Goal: Find specific page/section: Find specific page/section

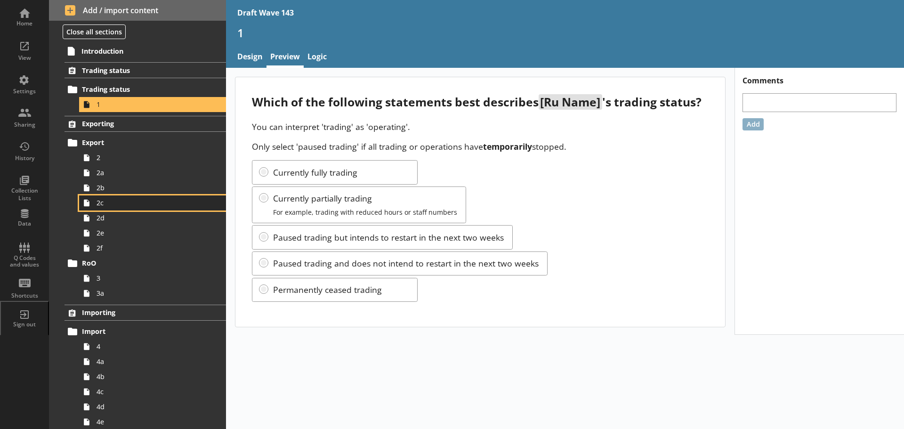
click at [122, 203] on span "2c" at bounding box center [149, 202] width 105 height 9
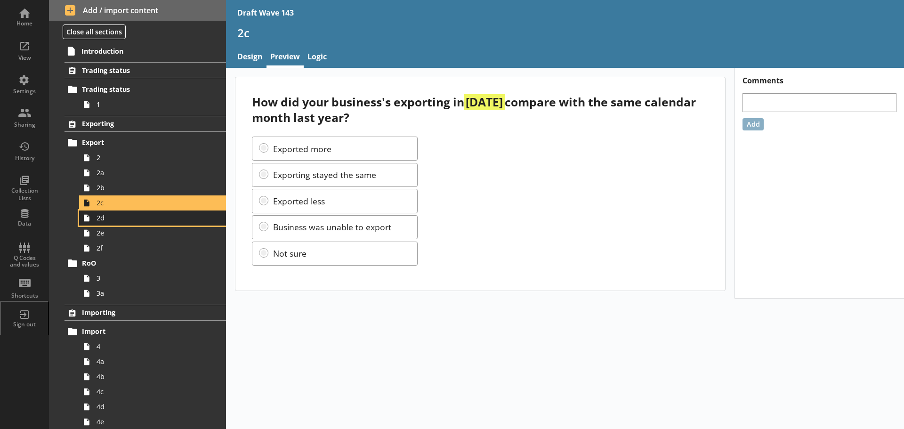
click at [121, 215] on span "2d" at bounding box center [149, 217] width 105 height 9
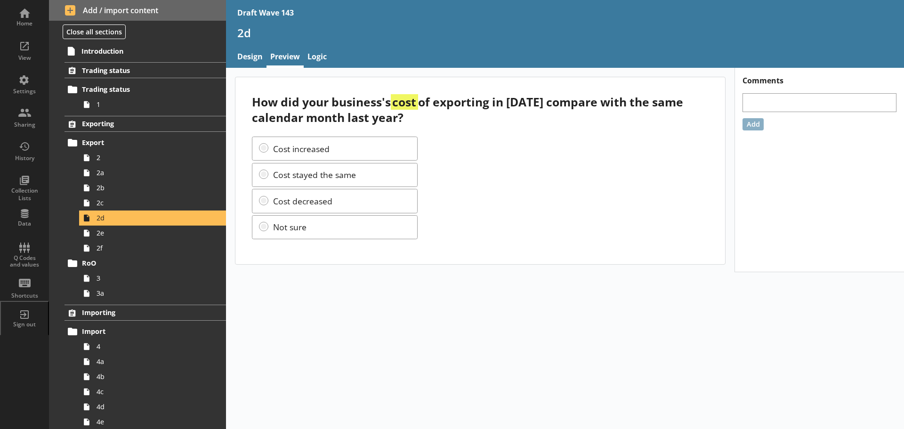
click at [531, 98] on div "How did your business's cost of exporting in [DATE] compare with the same calen…" at bounding box center [480, 109] width 456 height 31
click at [524, 100] on div "How did your business's cost of exporting in [DATE] compare with the same calen…" at bounding box center [480, 109] width 456 height 31
click at [524, 102] on div "How did your business's cost of exporting in [DATE] compare with the same calen…" at bounding box center [480, 109] width 456 height 31
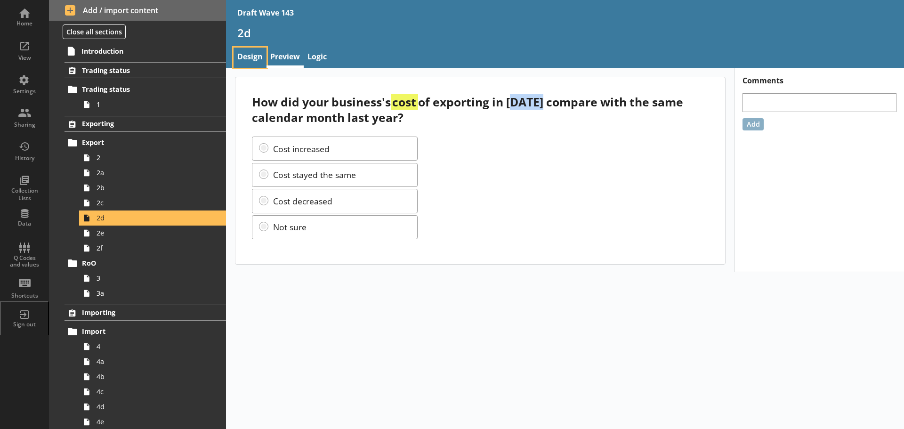
click at [258, 54] on link "Design" at bounding box center [250, 58] width 33 height 20
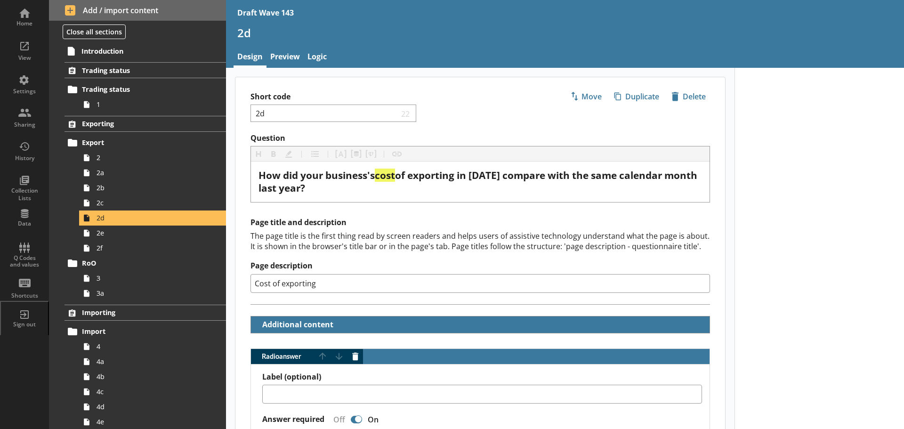
type textarea "x"
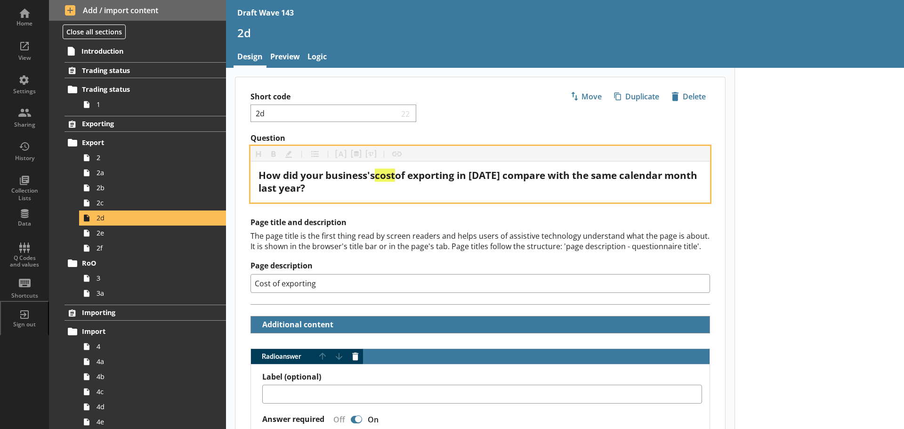
click at [481, 177] on span "of exporting in [DATE] compare with the same calendar month last year?" at bounding box center [479, 182] width 441 height 26
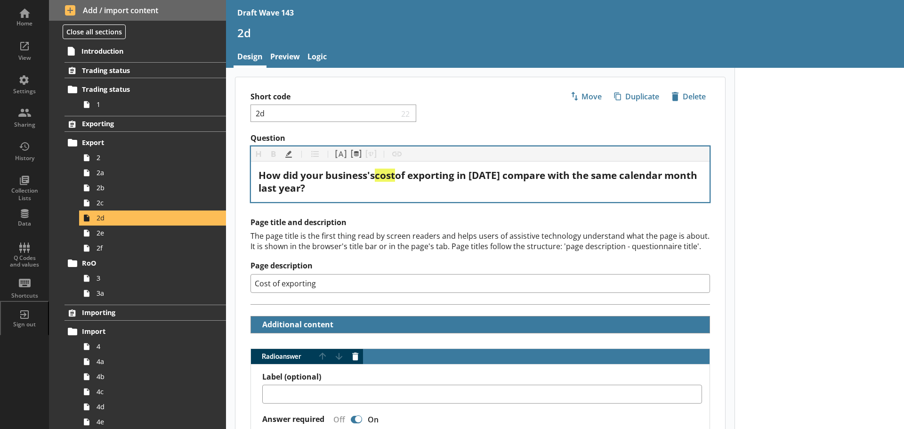
click at [509, 238] on div "The page title is the first thing read by screen readers and helps users of ass…" at bounding box center [481, 241] width 460 height 21
click at [279, 56] on link "Preview" at bounding box center [285, 58] width 37 height 20
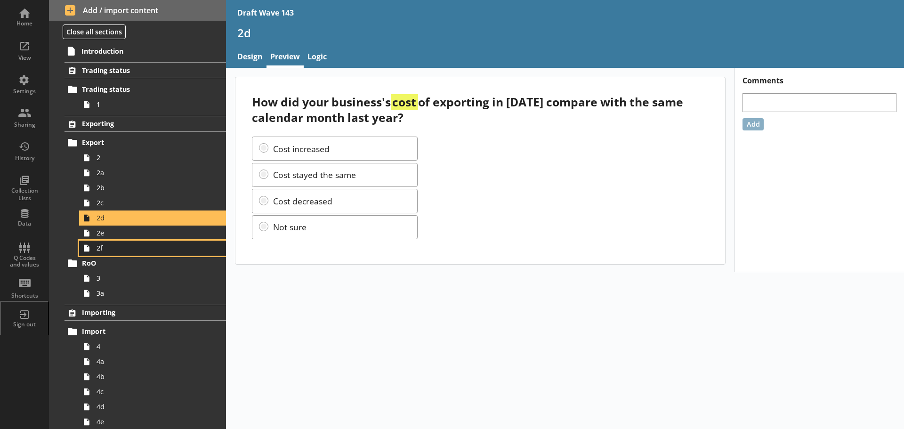
click at [151, 241] on link "2f" at bounding box center [152, 248] width 147 height 15
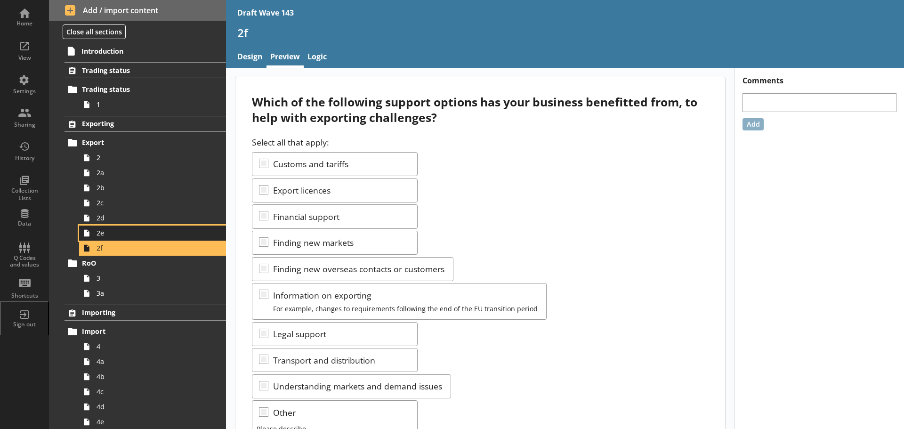
click at [146, 233] on span "2e" at bounding box center [149, 232] width 105 height 9
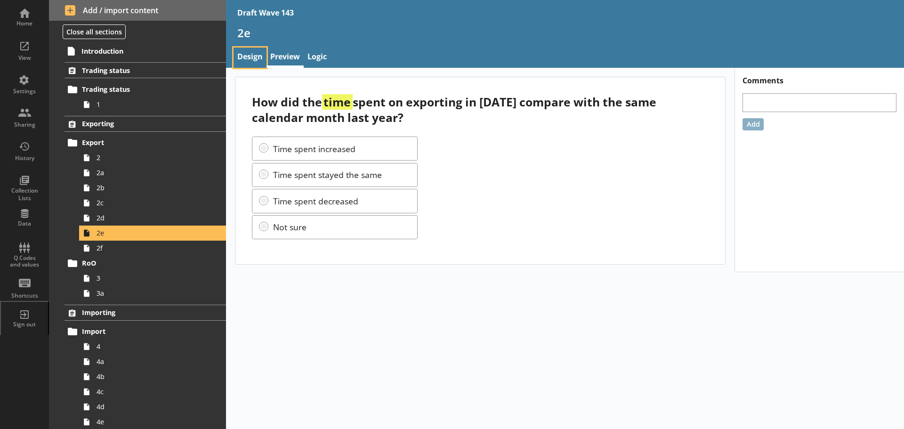
click at [257, 59] on link "Design" at bounding box center [250, 58] width 33 height 20
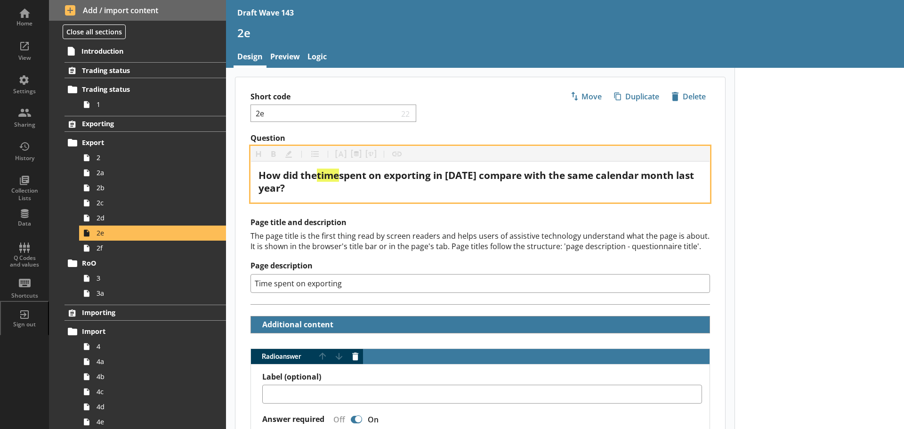
click at [463, 171] on span "spent on exporting in [DATE] compare with the same calendar month last year?" at bounding box center [478, 182] width 438 height 26
type textarea "x"
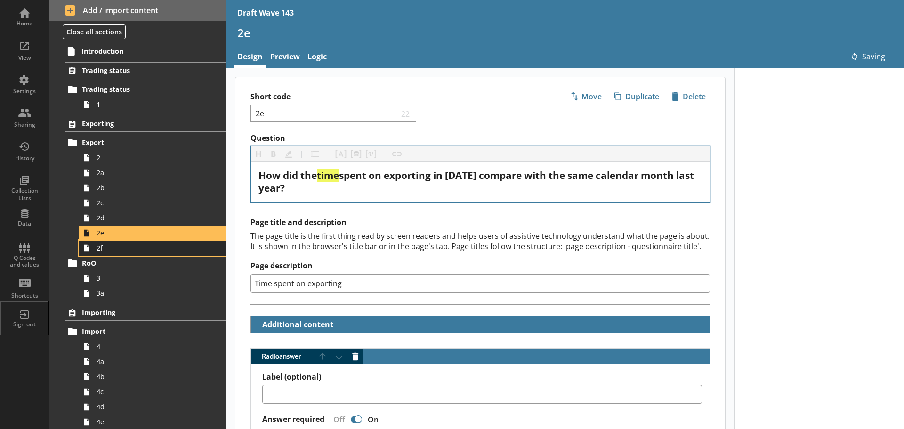
click at [149, 244] on span "2f" at bounding box center [149, 248] width 105 height 9
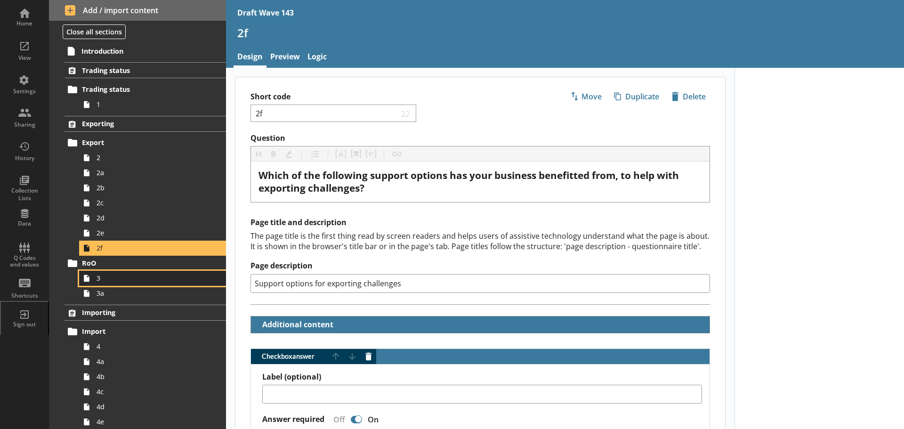
click at [154, 275] on span "3" at bounding box center [149, 278] width 105 height 9
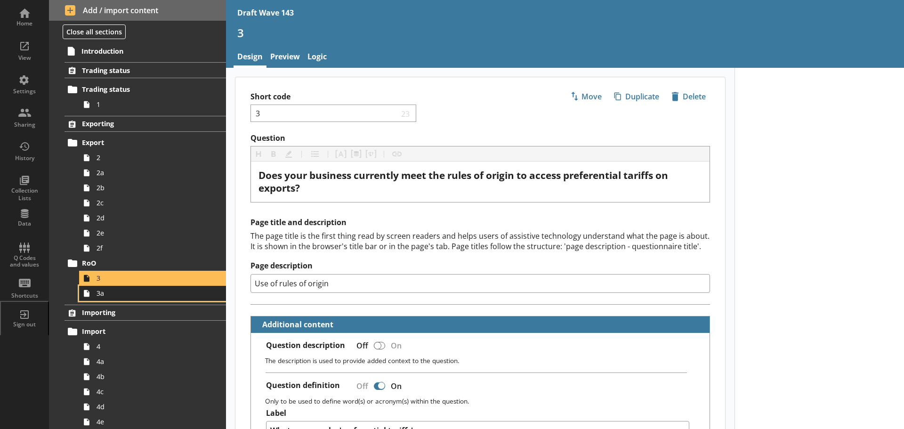
click at [155, 294] on span "3a" at bounding box center [149, 293] width 105 height 9
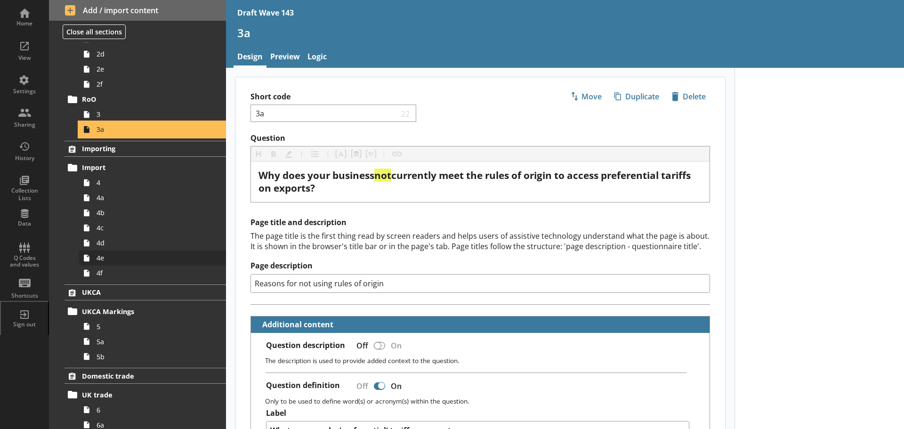
scroll to position [188, 0]
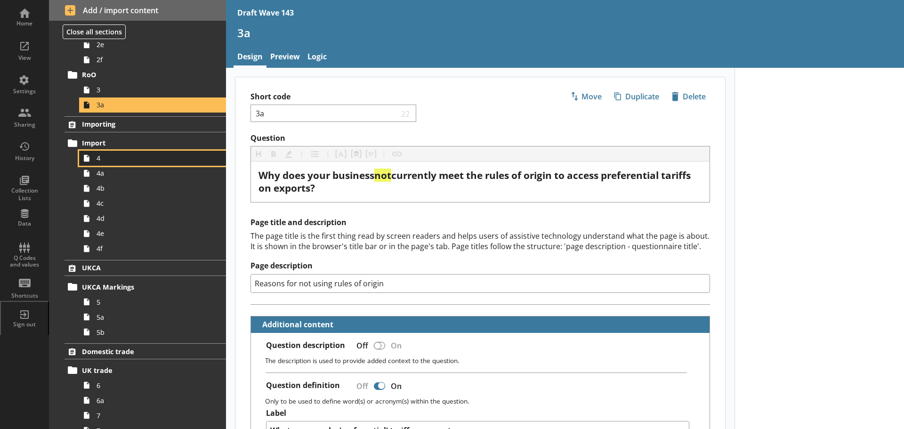
click at [131, 156] on span "4" at bounding box center [149, 158] width 105 height 9
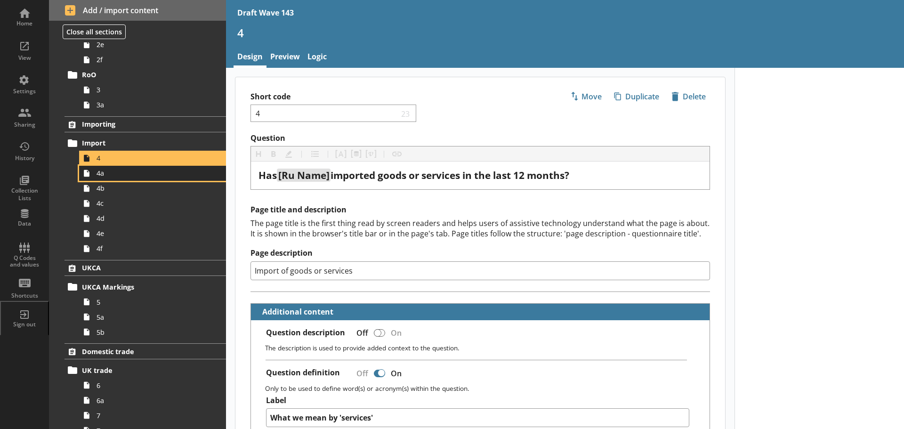
click at [127, 177] on span "4a" at bounding box center [149, 173] width 105 height 9
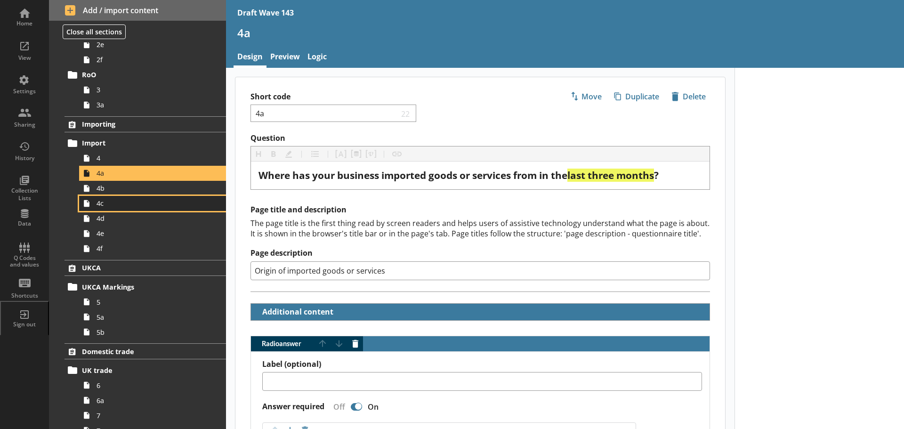
click at [130, 198] on link "4c" at bounding box center [152, 203] width 147 height 15
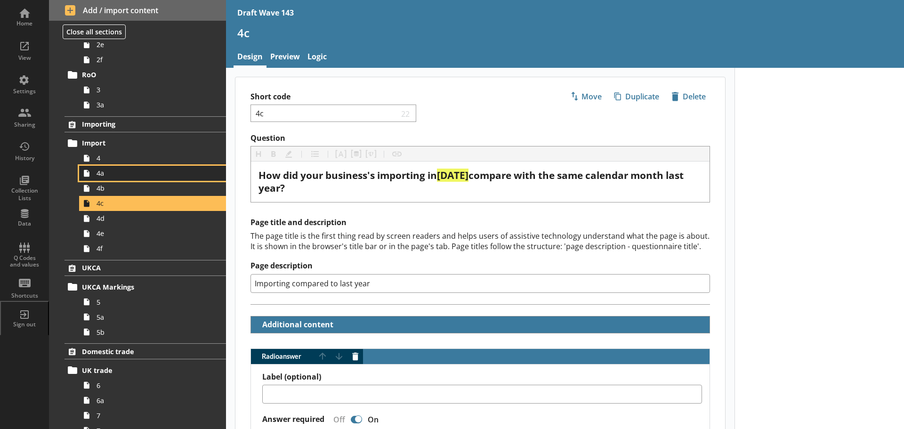
click at [128, 174] on span "4a" at bounding box center [149, 173] width 105 height 9
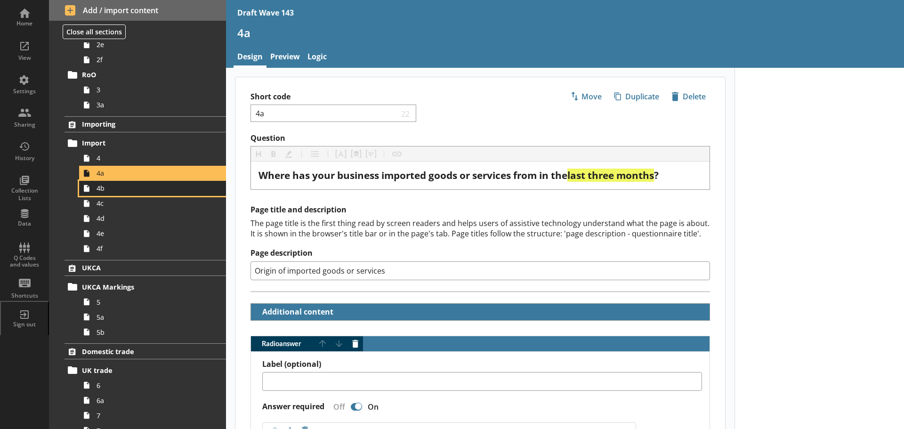
click at [125, 185] on span "4b" at bounding box center [149, 188] width 105 height 9
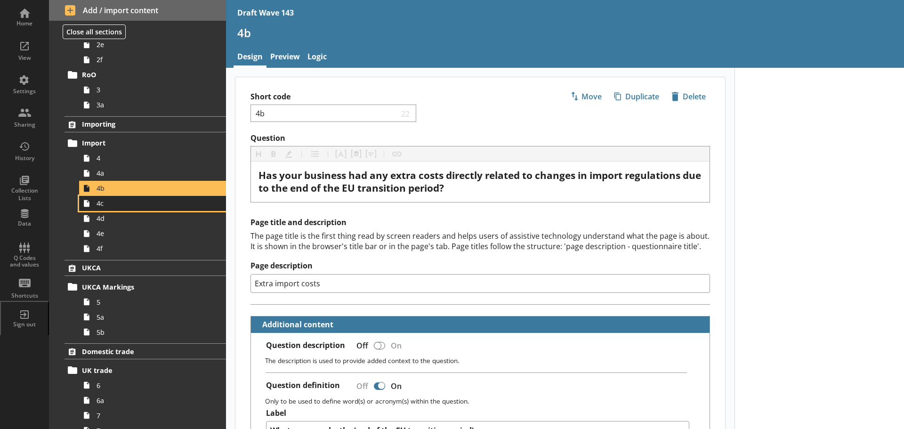
click at [123, 201] on span "4c" at bounding box center [149, 203] width 105 height 9
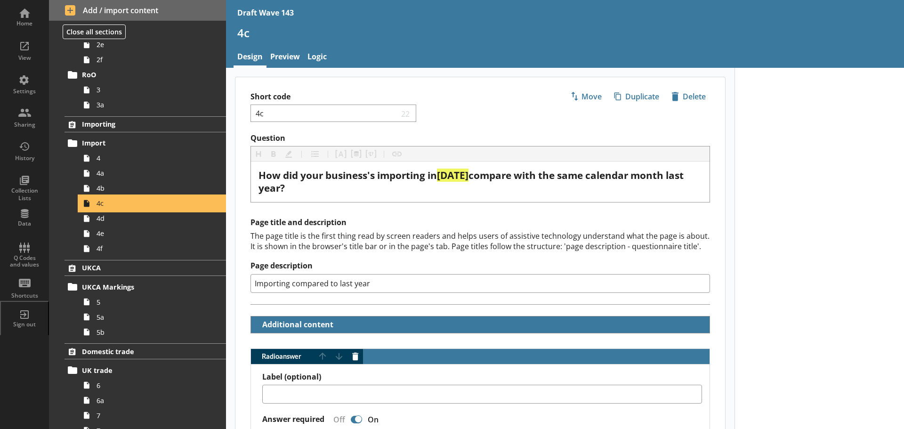
type textarea "x"
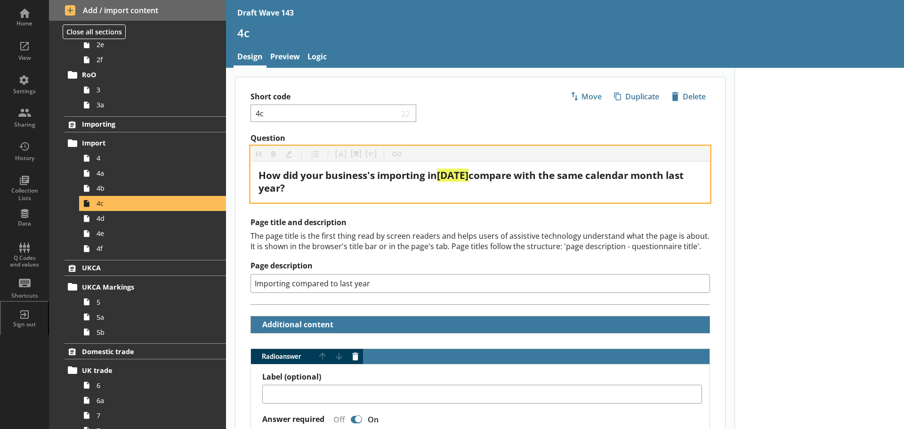
click at [450, 177] on span "[DATE]" at bounding box center [453, 175] width 32 height 13
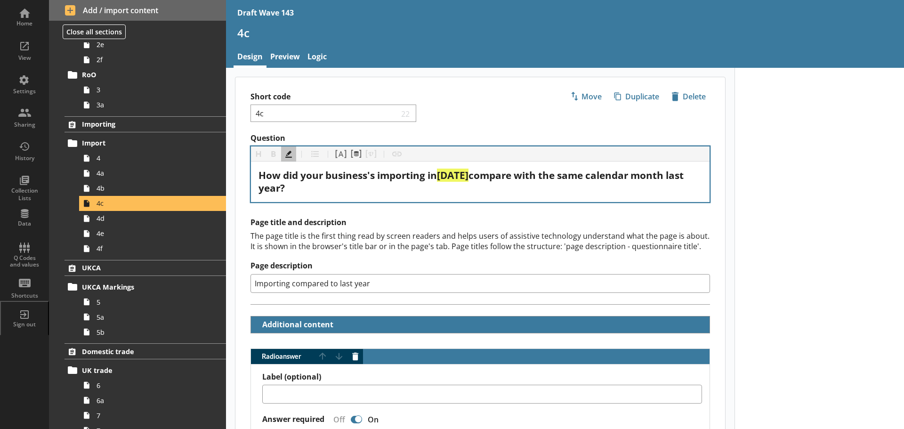
click at [289, 61] on link "Preview" at bounding box center [285, 58] width 37 height 20
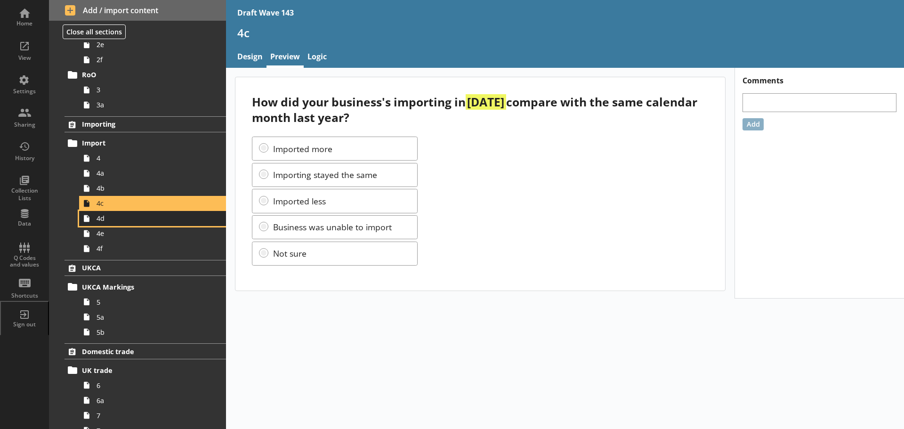
click at [144, 224] on link "4d" at bounding box center [152, 218] width 147 height 15
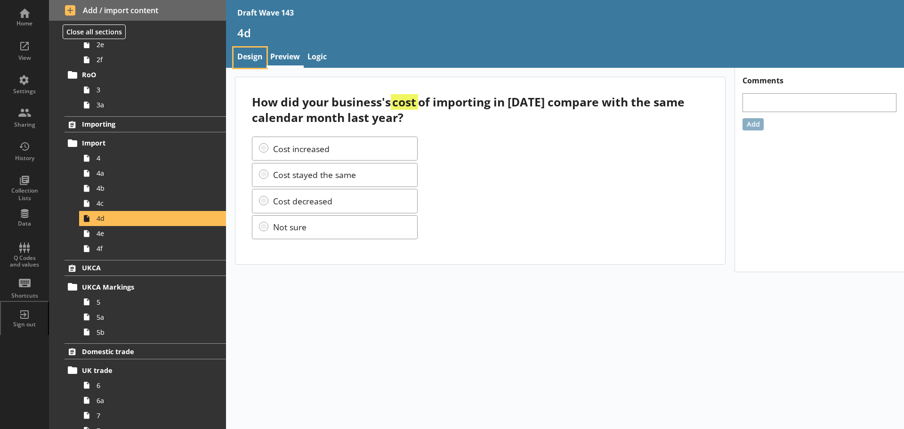
click at [247, 54] on link "Design" at bounding box center [250, 58] width 33 height 20
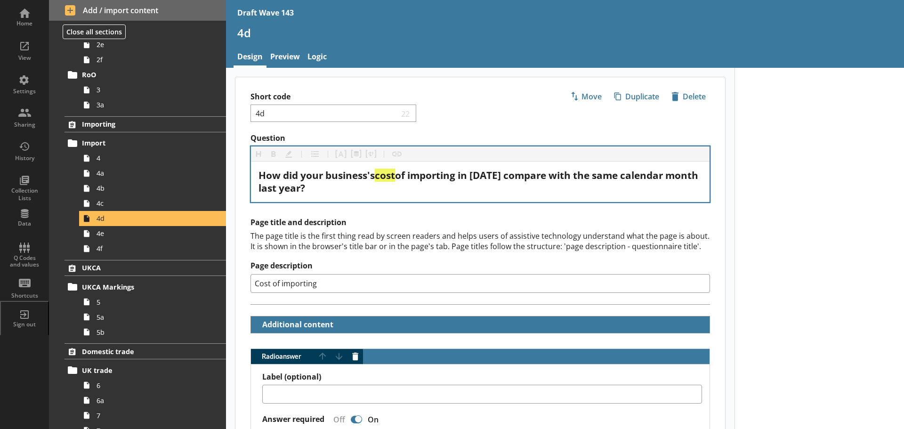
type textarea "x"
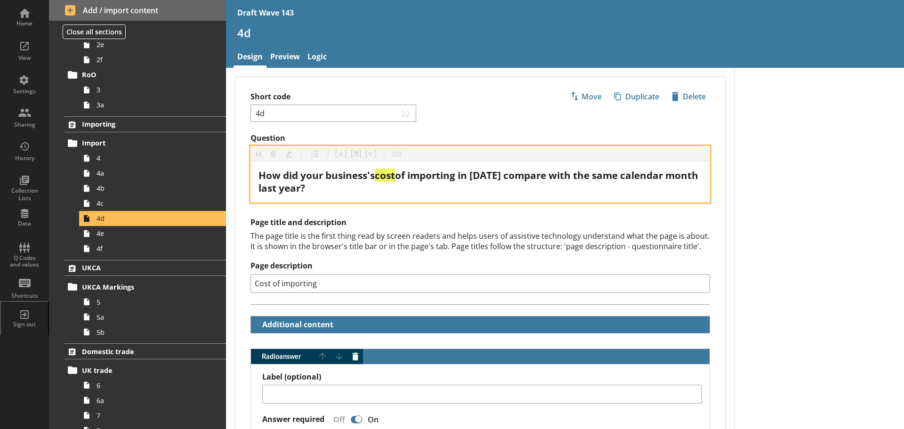
click at [483, 172] on span "of importing in [DATE] compare with the same calendar month last year?" at bounding box center [480, 182] width 442 height 26
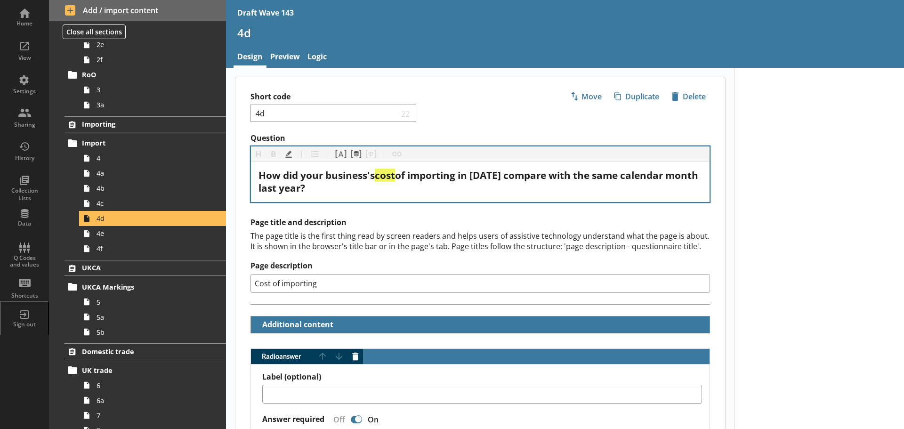
click at [475, 120] on div "Short code 4d 22 Move icon-copy Duplicate icon-delete Created with Sketch. [GEO…" at bounding box center [481, 105] width 490 height 56
click at [138, 236] on span "4e" at bounding box center [149, 233] width 105 height 9
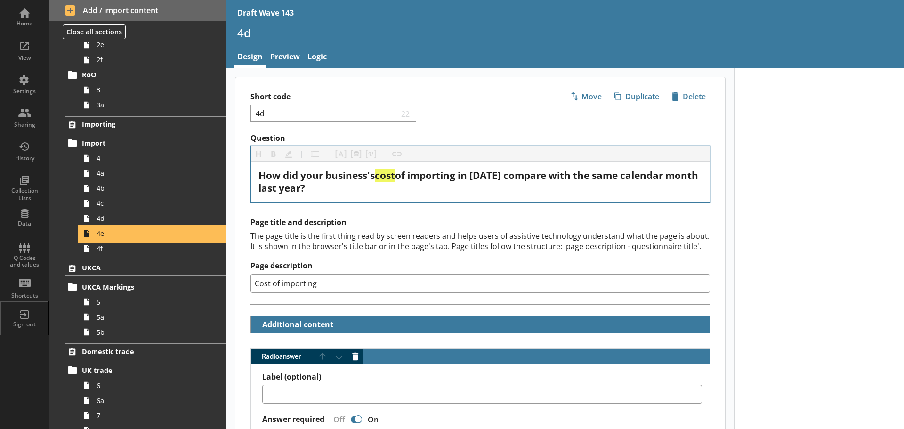
type textarea "x"
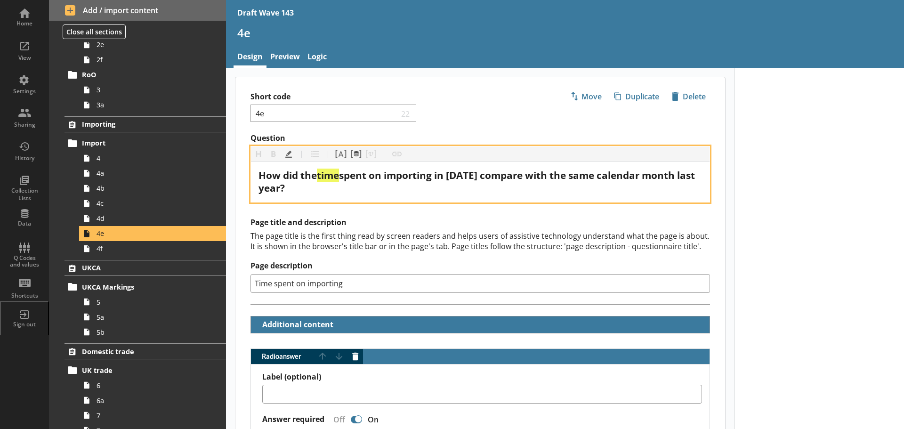
click at [472, 175] on span "spent on importing in [DATE] compare with the same calendar month last year?" at bounding box center [478, 182] width 439 height 26
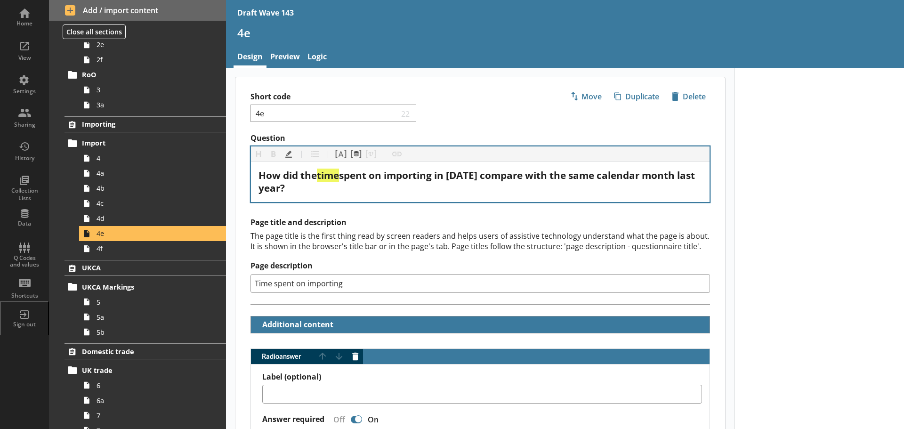
click at [486, 145] on div "Question Heading Heading Bold Bold Highlight Highlight List List Pipe answer Pi…" at bounding box center [481, 167] width 460 height 69
click at [468, 125] on div "Short code 4e 22 Move icon-copy Duplicate icon-delete Created with Sketch. [GEO…" at bounding box center [481, 105] width 490 height 56
click at [115, 251] on span "4f" at bounding box center [149, 248] width 105 height 9
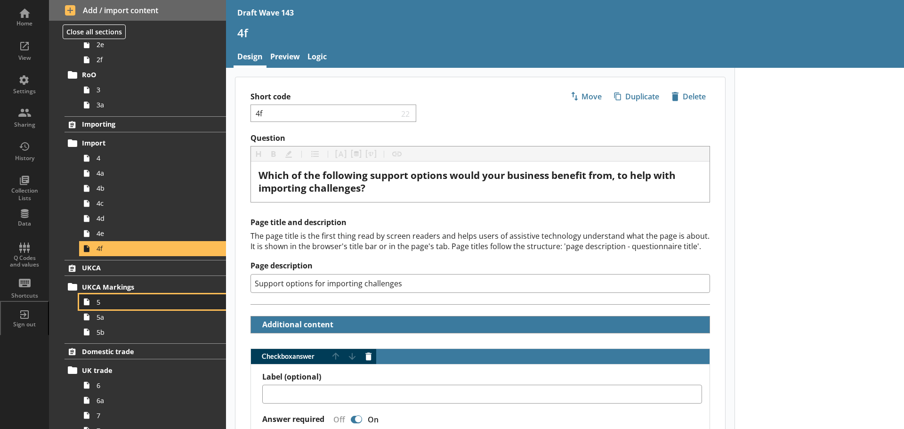
click at [133, 295] on link "5" at bounding box center [152, 301] width 147 height 15
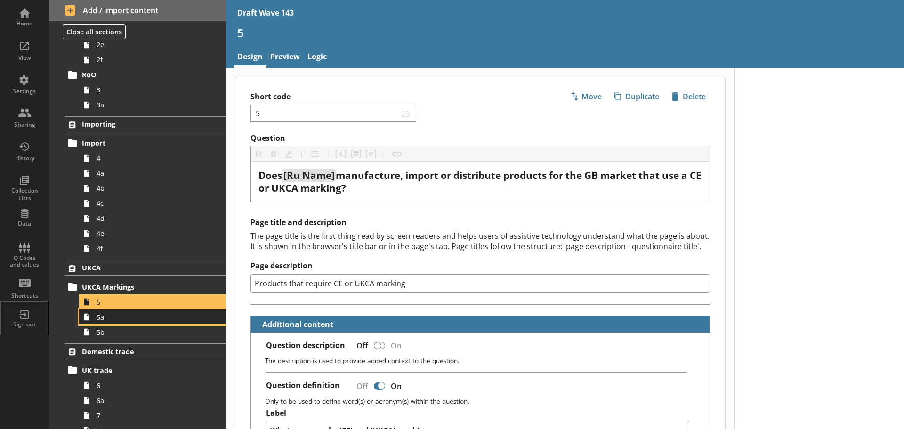
click at [131, 315] on span "5a" at bounding box center [149, 317] width 105 height 9
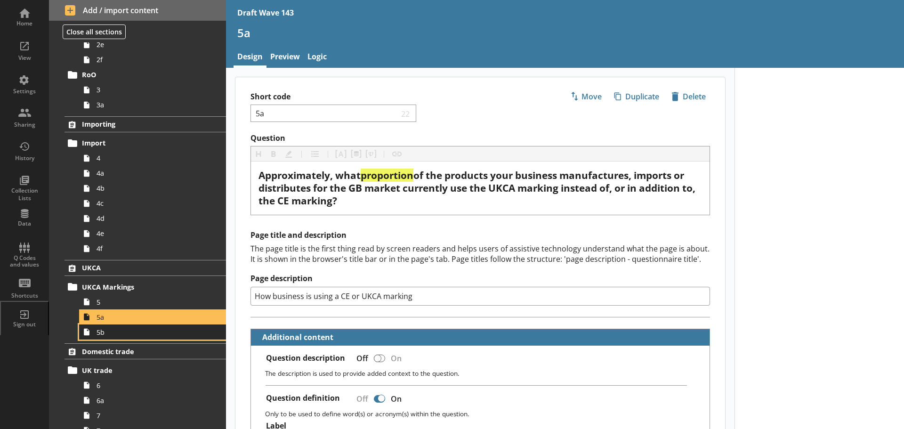
click at [130, 331] on span "5b" at bounding box center [149, 332] width 105 height 9
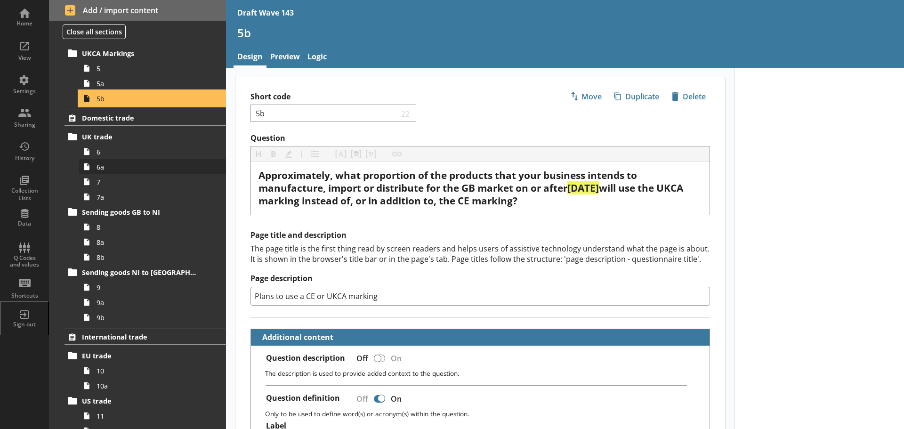
scroll to position [424, 0]
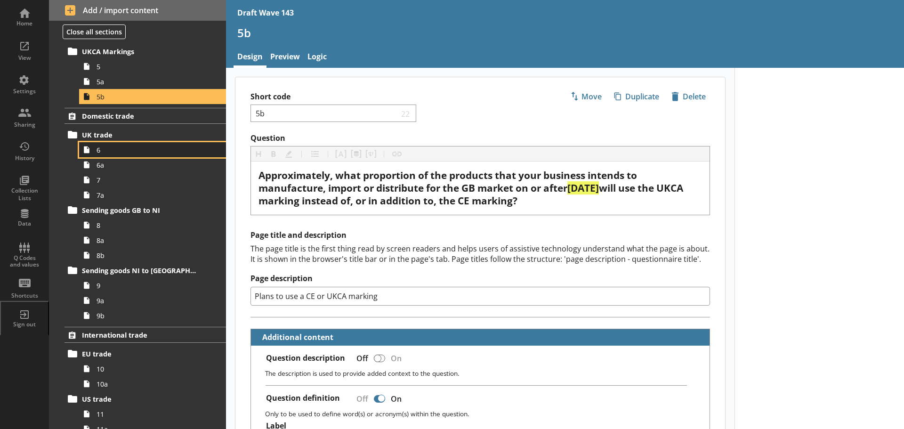
click at [118, 152] on span "6" at bounding box center [149, 150] width 105 height 9
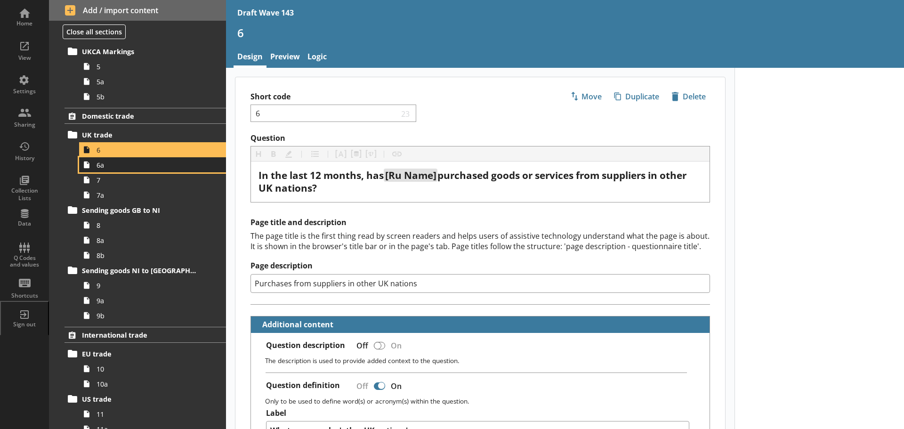
click at [116, 165] on span "6a" at bounding box center [149, 165] width 105 height 9
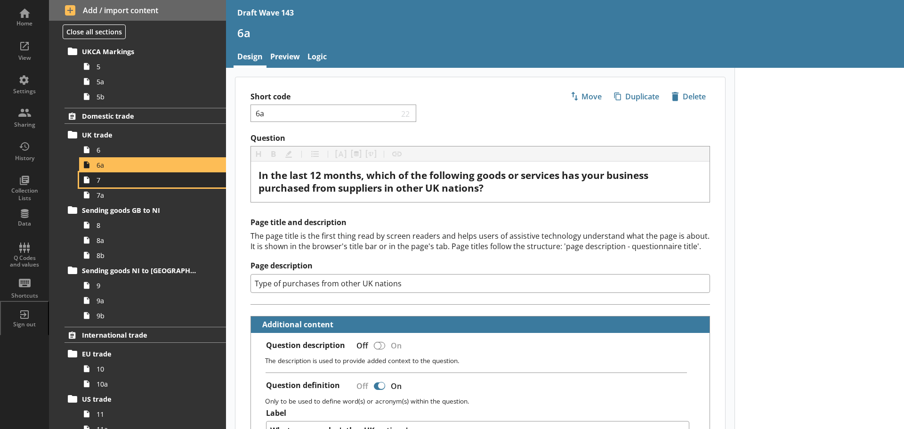
click at [118, 187] on link "7" at bounding box center [152, 179] width 147 height 15
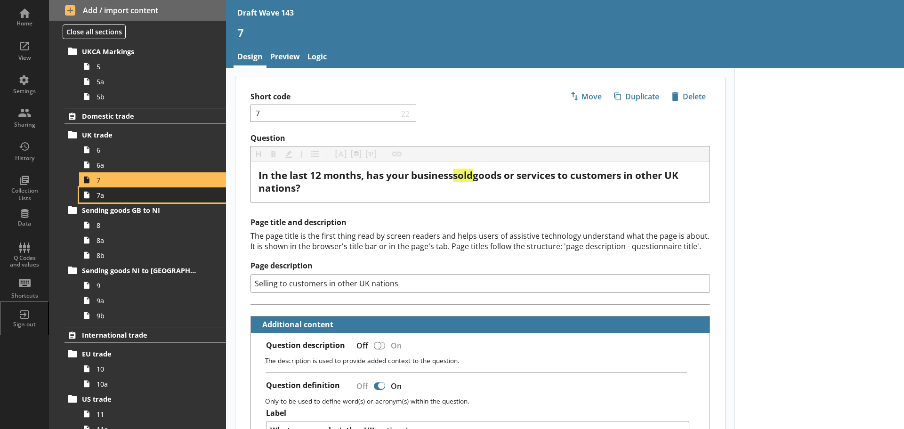
click at [118, 194] on span "7a" at bounding box center [149, 195] width 105 height 9
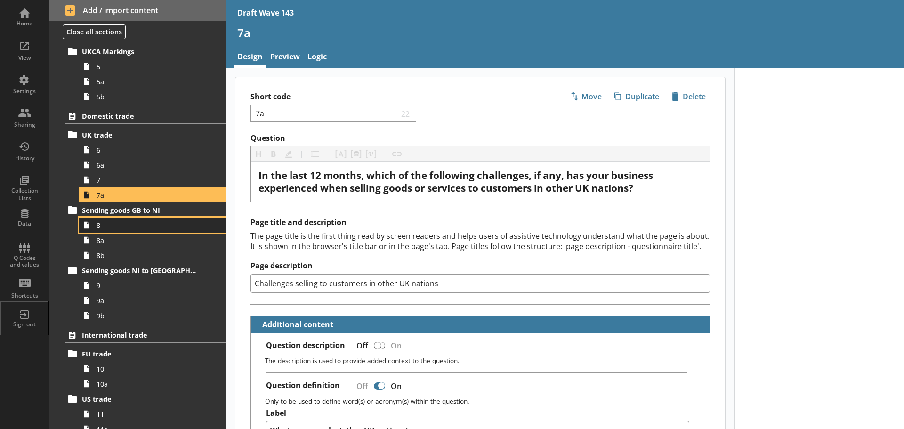
click at [123, 227] on span "8" at bounding box center [149, 225] width 105 height 9
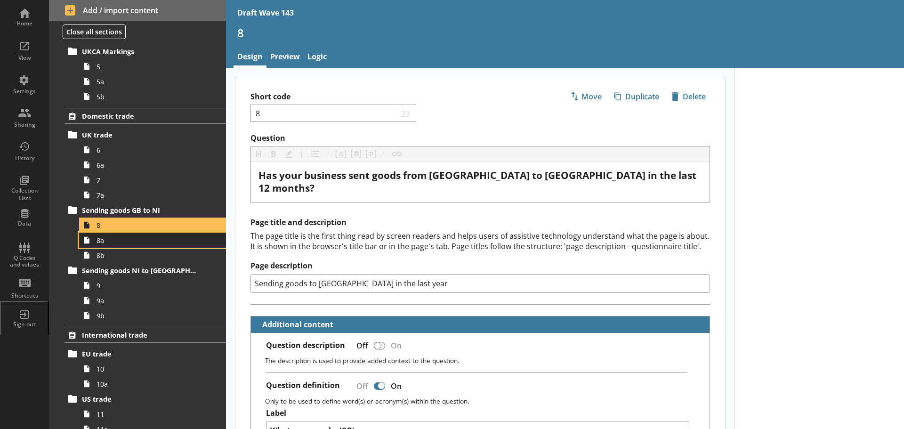
click at [123, 237] on span "8a" at bounding box center [149, 240] width 105 height 9
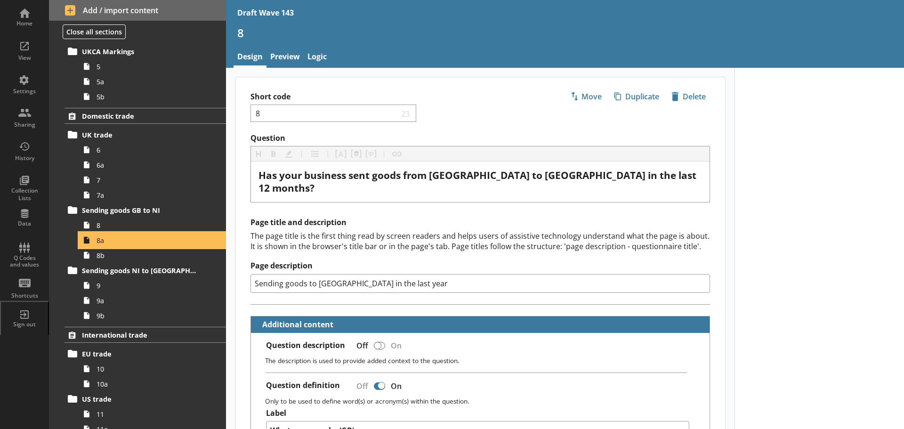
type textarea "x"
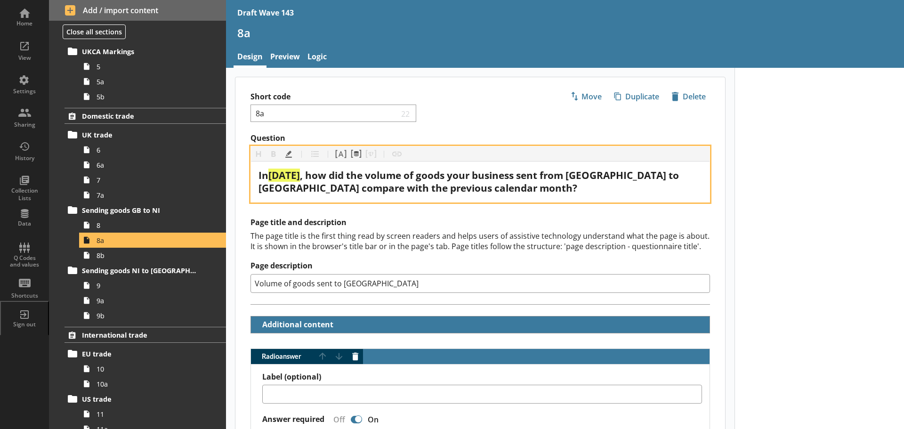
click at [282, 176] on span "[DATE]" at bounding box center [284, 175] width 32 height 13
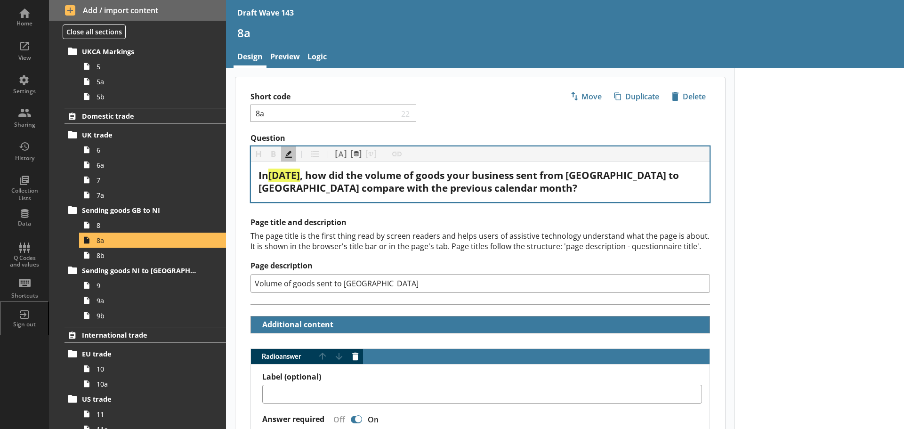
click at [482, 106] on div "Short code 8a 22 Move icon-copy Duplicate icon-delete Created with Sketch. [GEO…" at bounding box center [481, 105] width 490 height 56
click at [298, 50] on link "Preview" at bounding box center [285, 58] width 37 height 20
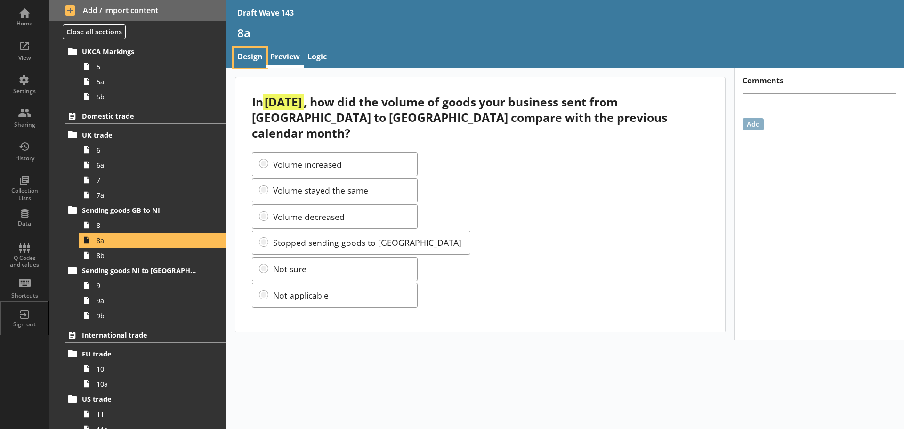
click at [250, 55] on link "Design" at bounding box center [250, 58] width 33 height 20
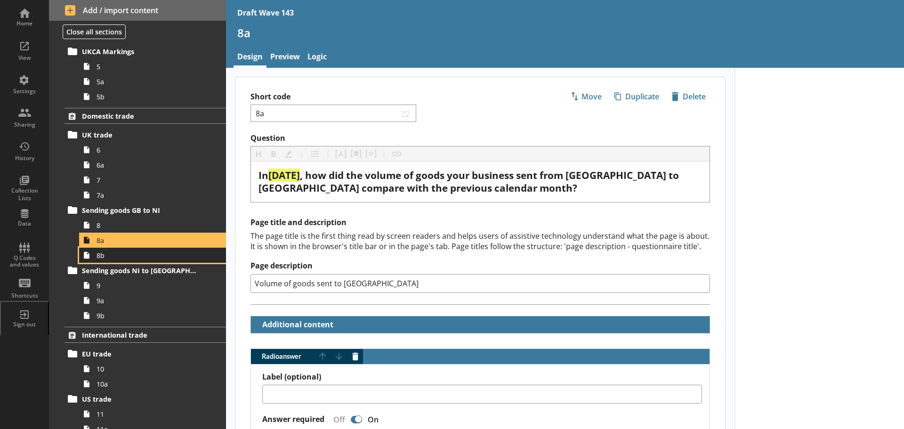
click at [119, 256] on span "8b" at bounding box center [149, 255] width 105 height 9
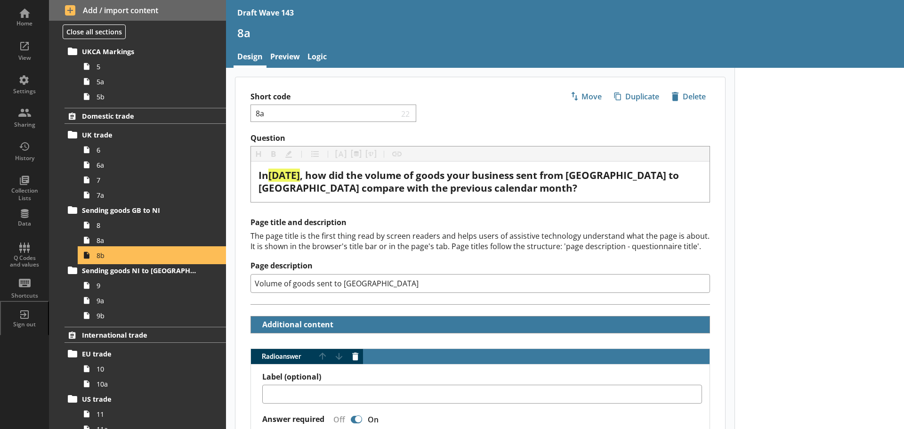
type textarea "x"
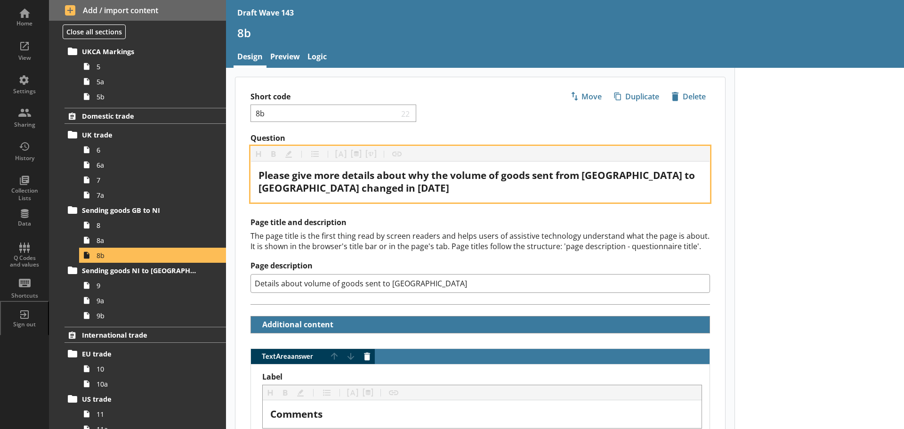
click at [364, 187] on span "Please give more details about why the volume of goods sent from [GEOGRAPHIC_DA…" at bounding box center [478, 182] width 439 height 26
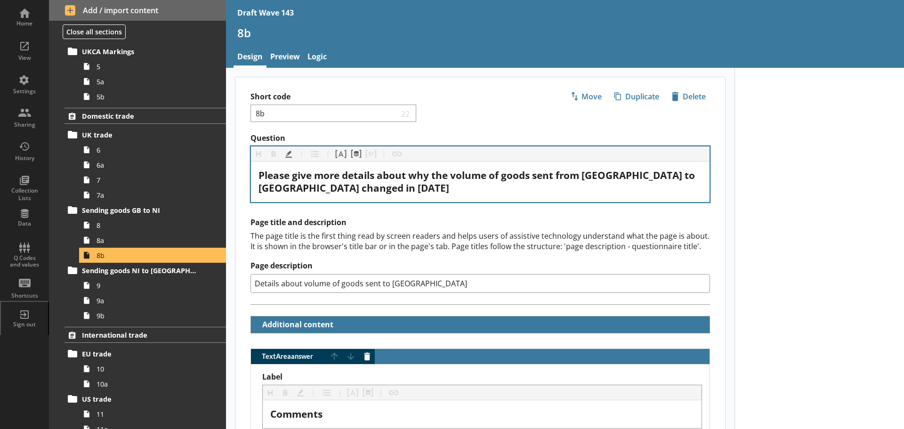
click at [465, 113] on div "Short code 8b 22 Move icon-copy Duplicate icon-delete Created with Sketch. [GEO…" at bounding box center [481, 105] width 490 height 56
click at [114, 292] on link "9" at bounding box center [152, 285] width 147 height 15
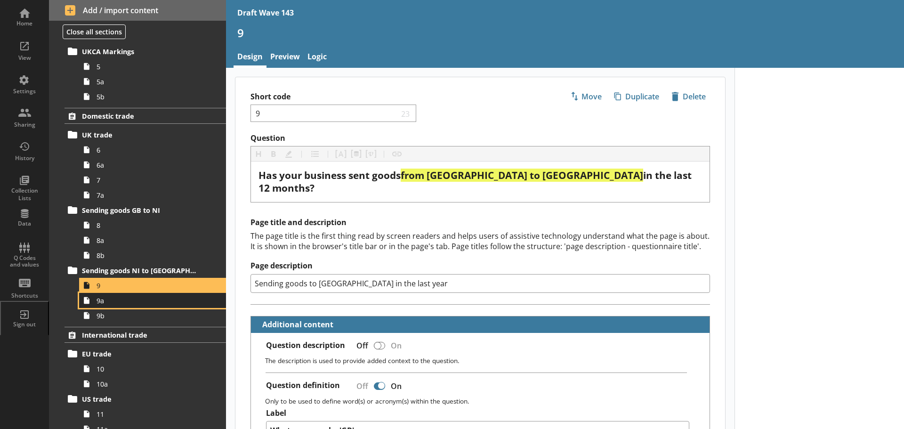
click at [116, 300] on span "9a" at bounding box center [149, 300] width 105 height 9
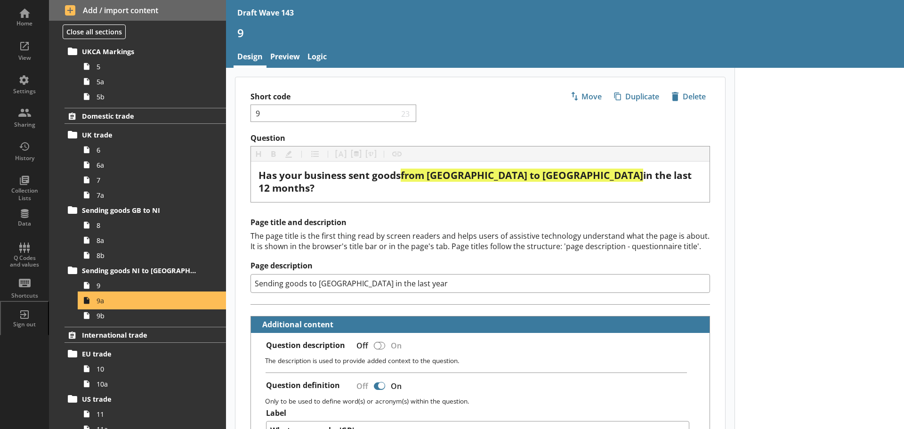
type textarea "x"
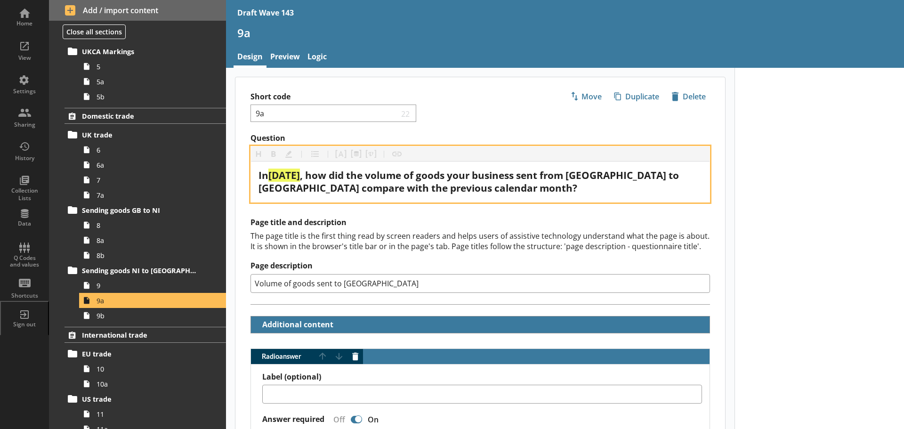
click at [279, 179] on span "[DATE]" at bounding box center [284, 175] width 32 height 13
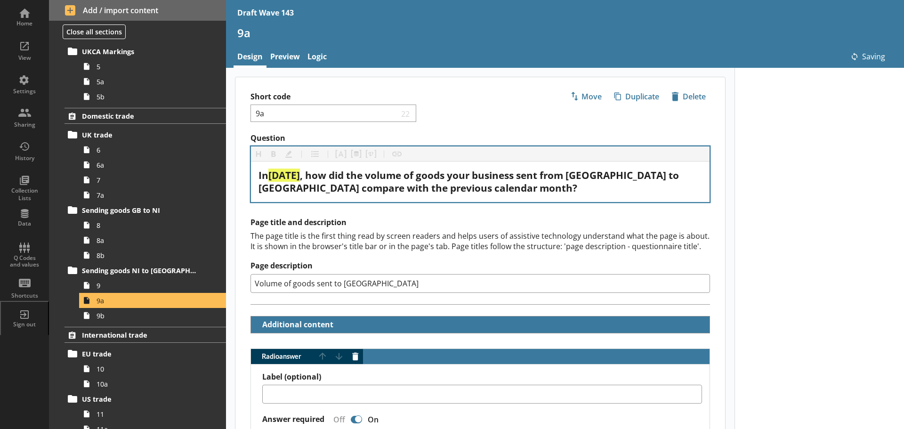
click at [427, 123] on div "Short code 9a 22 Move icon-copy Duplicate icon-delete Created with Sketch. [GEO…" at bounding box center [481, 105] width 490 height 56
click at [121, 321] on link "9b" at bounding box center [152, 315] width 147 height 15
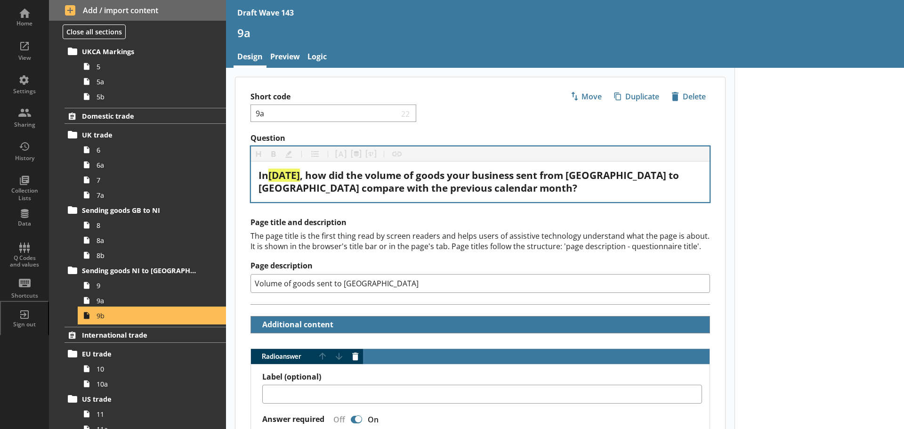
type textarea "x"
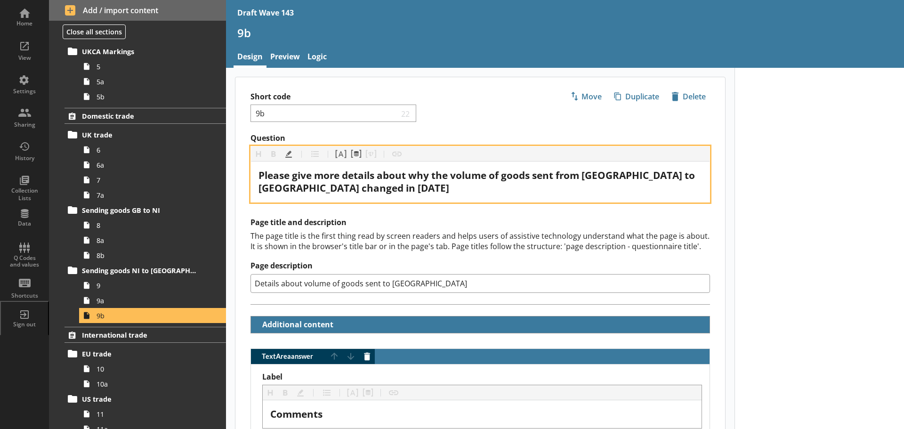
click at [344, 190] on span "Please give more details about why the volume of goods sent from [GEOGRAPHIC_DA…" at bounding box center [478, 182] width 439 height 26
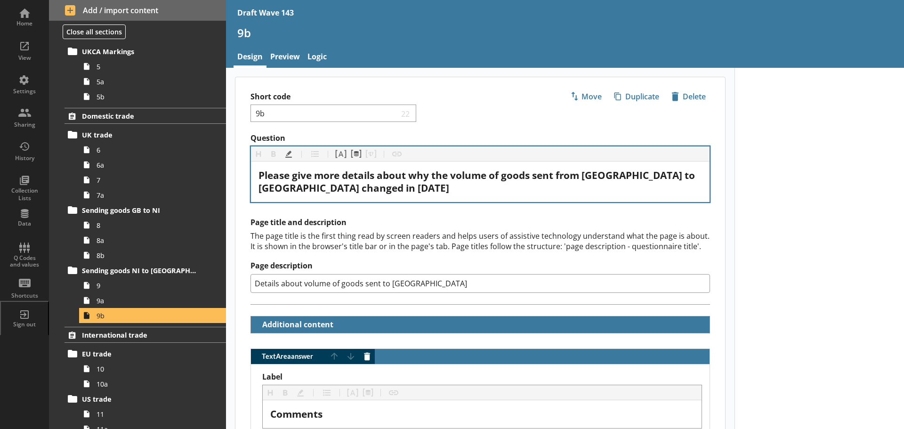
click at [305, 214] on div "Question Heading Heading Bold Bold Highlight Highlight List List Pipe answer Pi…" at bounding box center [481, 336] width 490 height 407
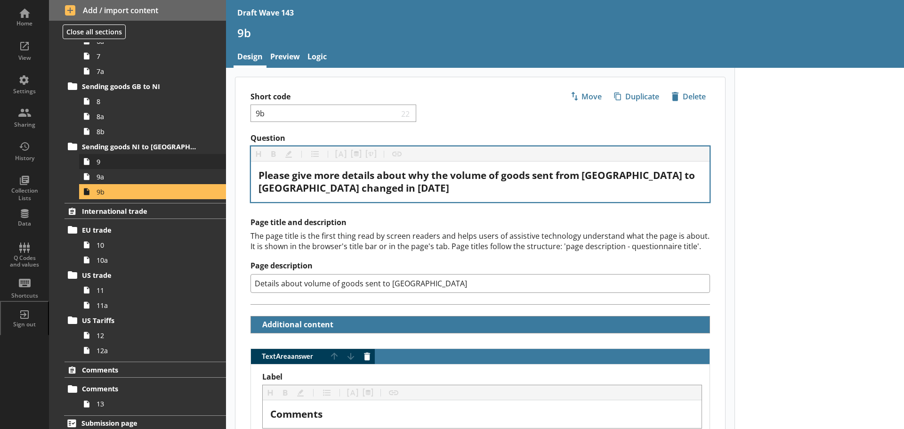
scroll to position [553, 0]
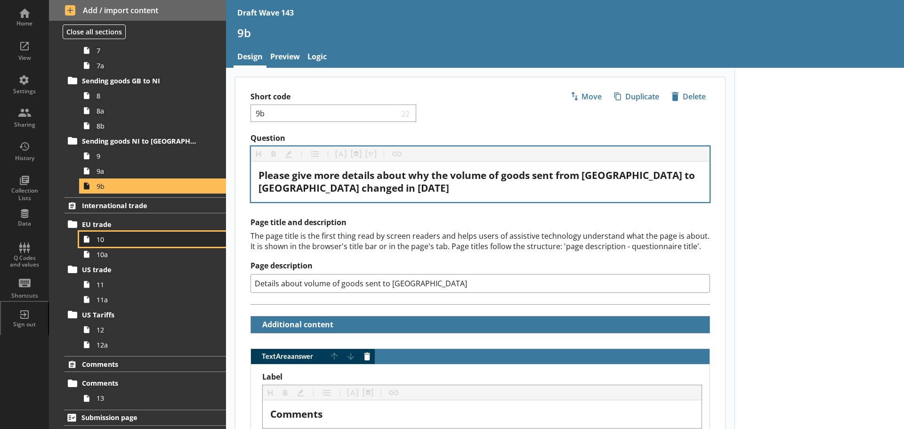
click at [129, 244] on span "10" at bounding box center [149, 239] width 105 height 9
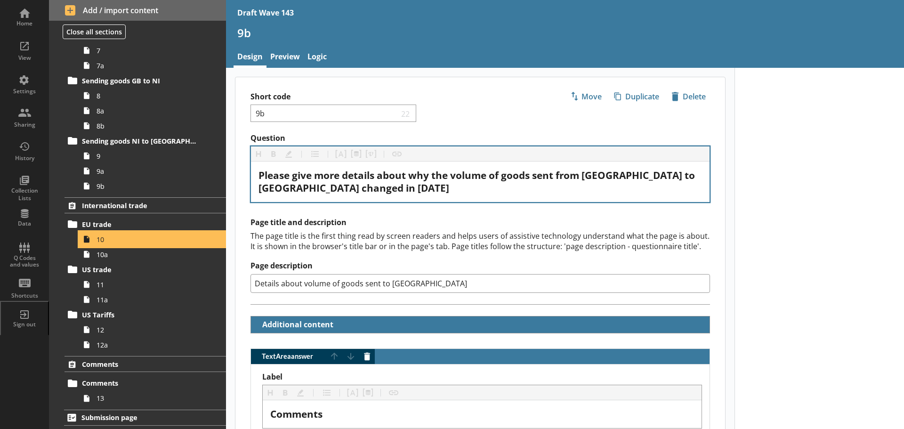
type textarea "x"
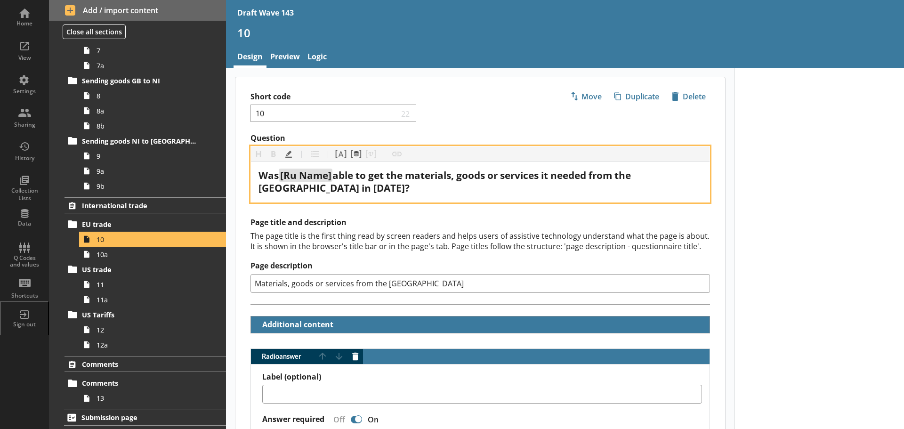
click at [634, 174] on span "able to get the materials, goods or services it needed from the [GEOGRAPHIC_DAT…" at bounding box center [446, 182] width 375 height 26
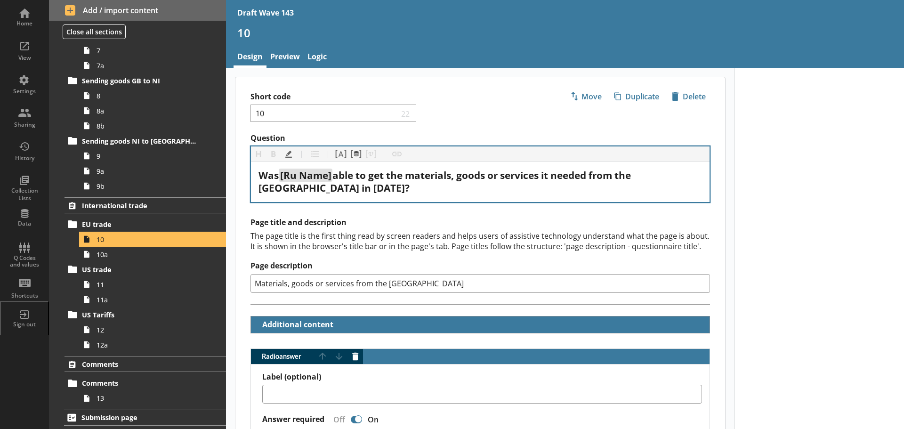
click at [450, 220] on h2 "Page title and description" at bounding box center [481, 223] width 460 height 10
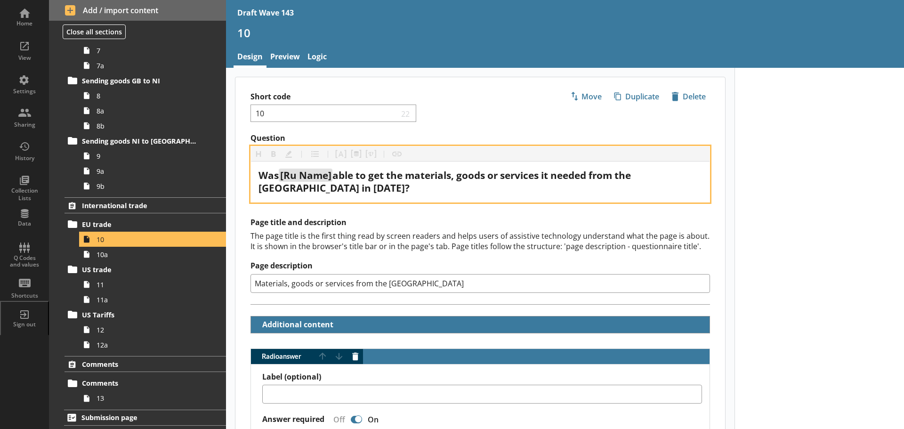
click at [315, 185] on span "able to get the materials, goods or services it needed from the [GEOGRAPHIC_DAT…" at bounding box center [446, 182] width 375 height 26
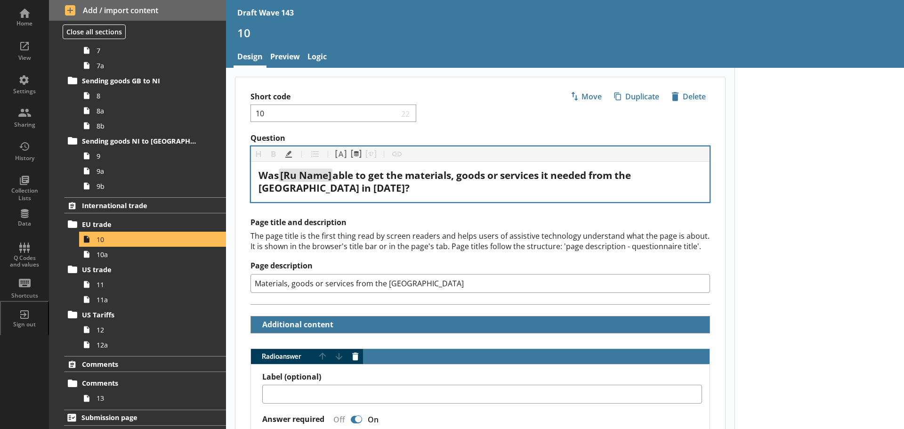
click at [365, 228] on h2 "Page title and description" at bounding box center [481, 223] width 460 height 10
click at [168, 256] on span "10a" at bounding box center [149, 254] width 105 height 9
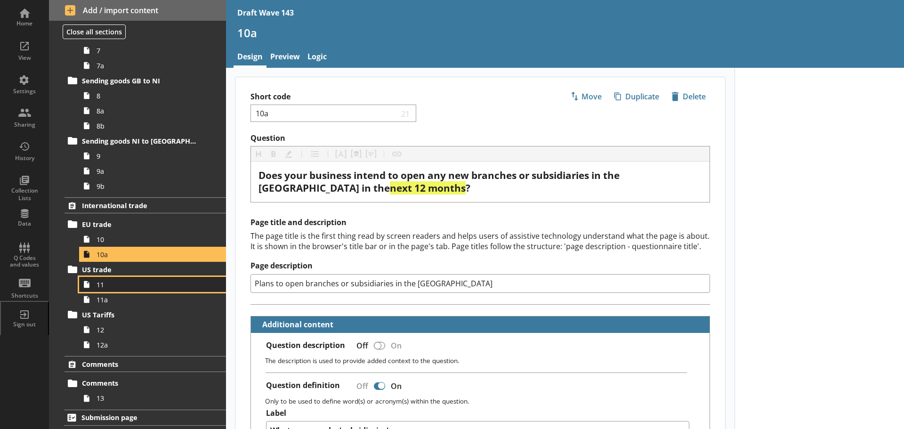
click at [160, 284] on span "11" at bounding box center [149, 284] width 105 height 9
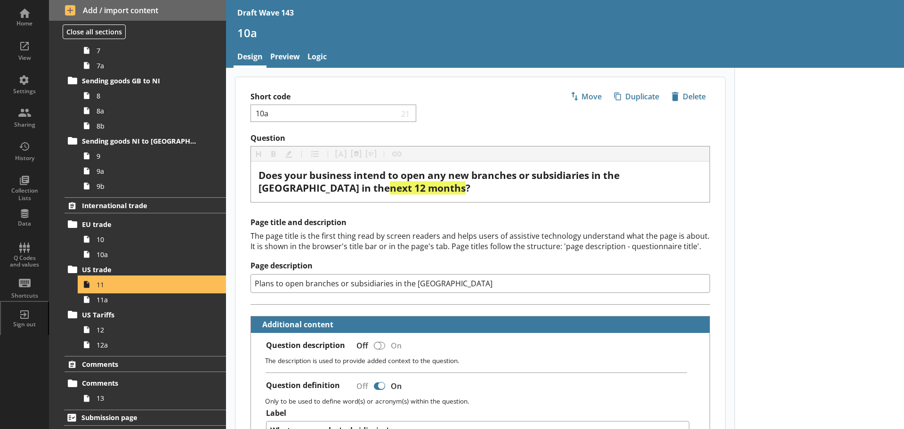
type textarea "x"
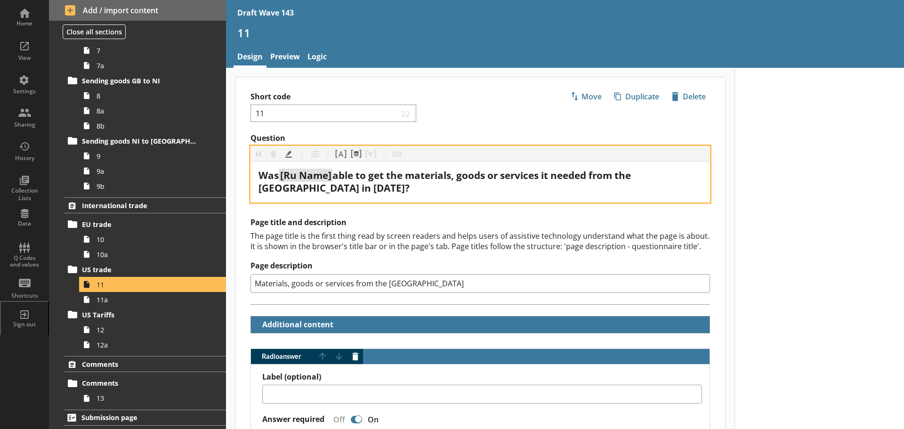
click at [634, 173] on span "able to get the materials, goods or services it needed from the [GEOGRAPHIC_DAT…" at bounding box center [446, 182] width 375 height 26
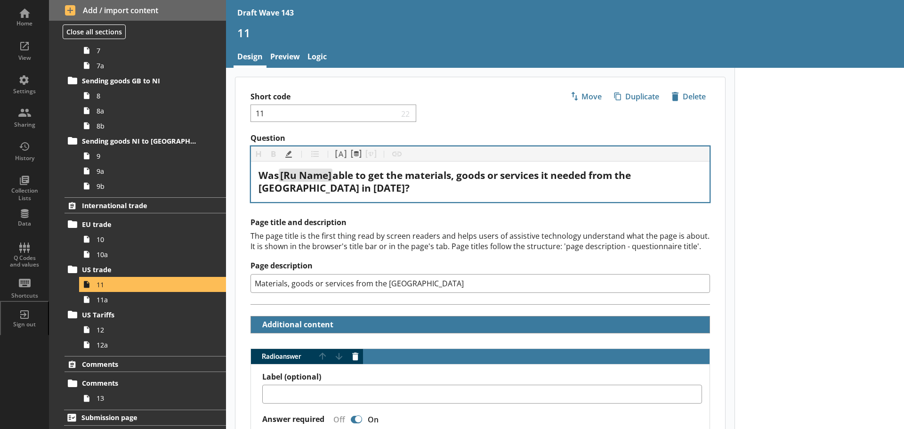
click at [431, 232] on div "The page title is the first thing read by screen readers and helps users of ass…" at bounding box center [481, 241] width 460 height 21
click at [144, 303] on span "11a" at bounding box center [149, 299] width 105 height 9
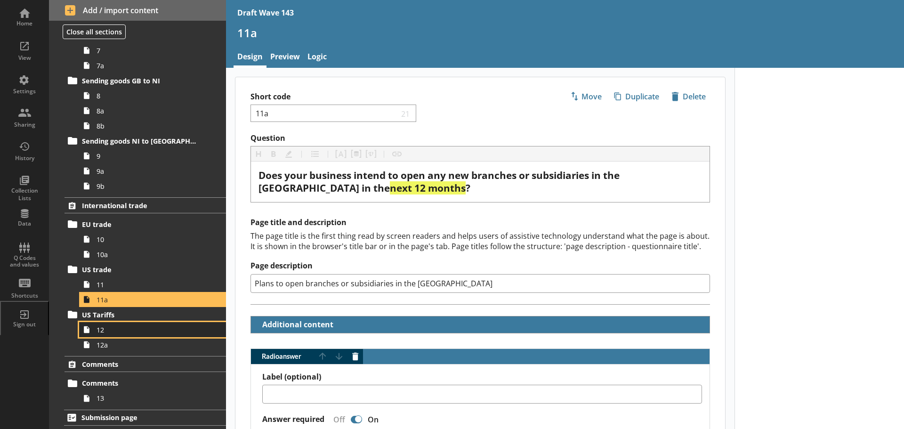
click at [137, 328] on span "12" at bounding box center [149, 329] width 105 height 9
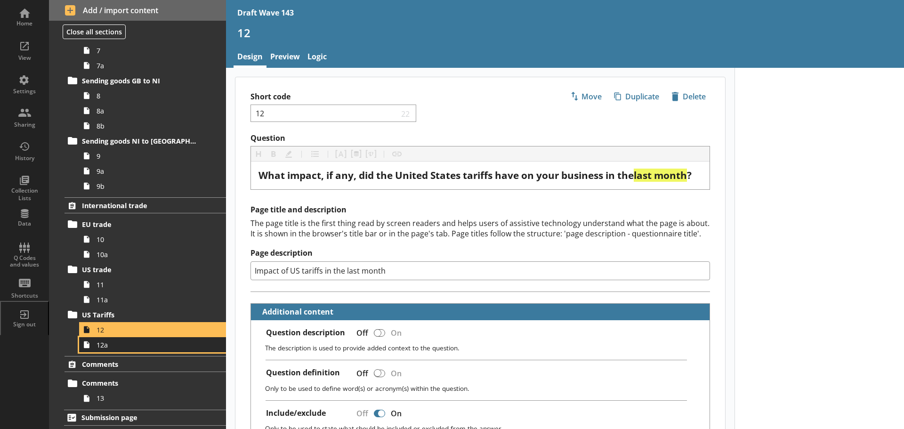
click at [135, 342] on span "12a" at bounding box center [149, 345] width 105 height 9
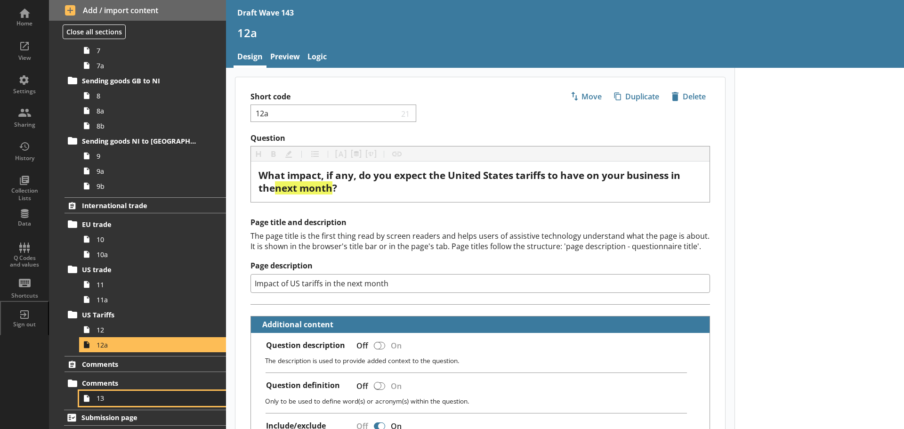
click at [129, 394] on span "13" at bounding box center [149, 398] width 105 height 9
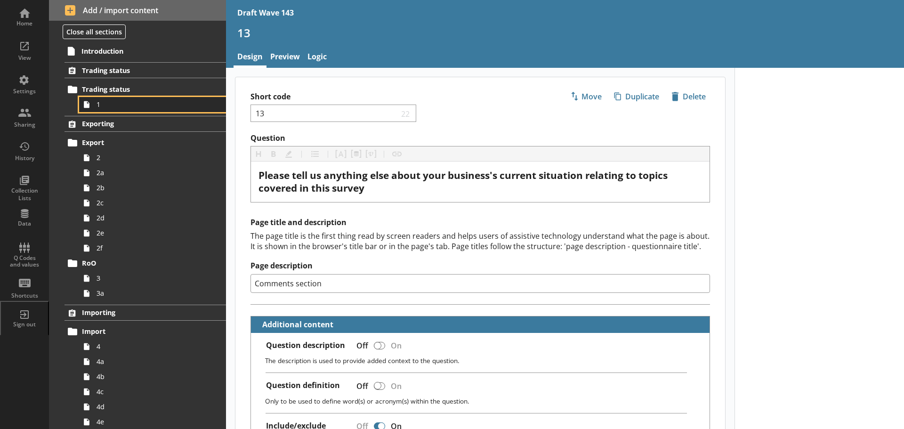
click at [122, 108] on span "1" at bounding box center [149, 104] width 105 height 9
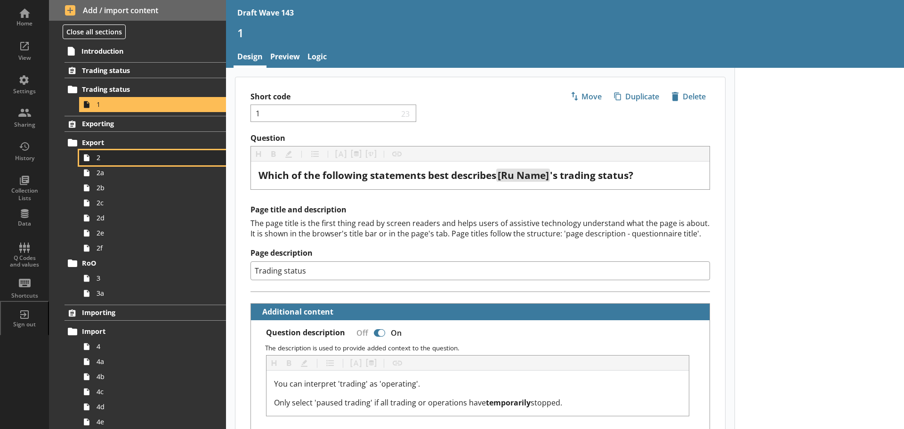
click at [110, 162] on span "2" at bounding box center [149, 157] width 105 height 9
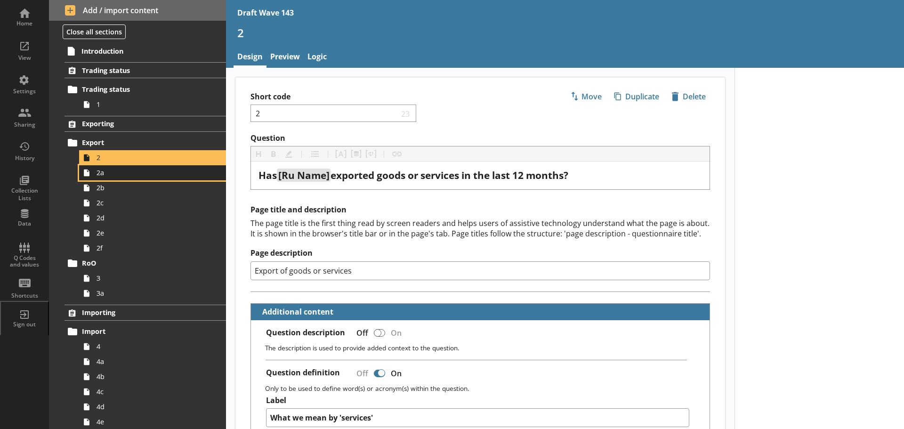
click at [110, 177] on span "2a" at bounding box center [149, 172] width 105 height 9
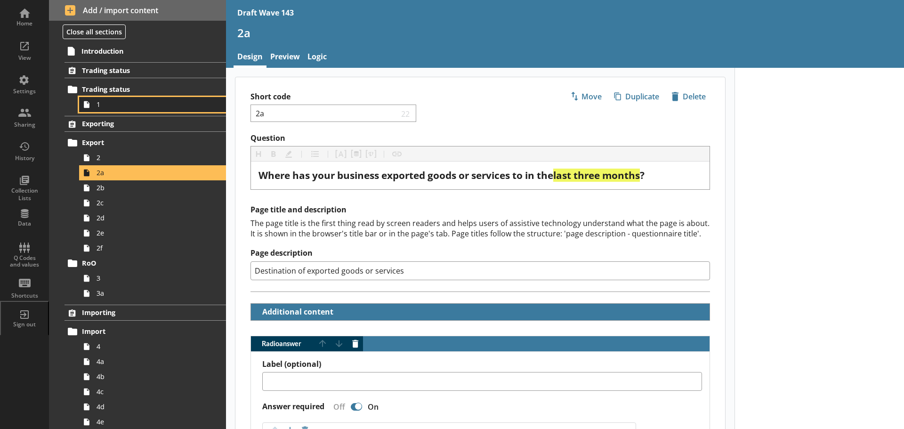
click at [146, 105] on span "1" at bounding box center [149, 104] width 105 height 9
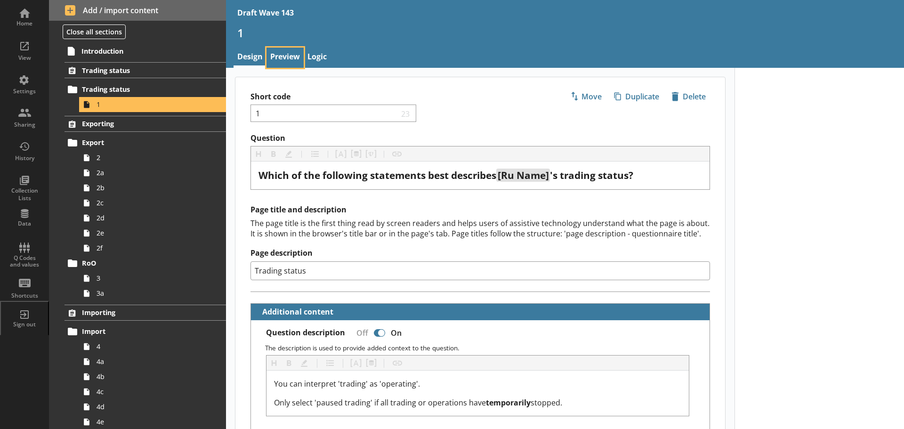
click at [295, 62] on link "Preview" at bounding box center [285, 58] width 37 height 20
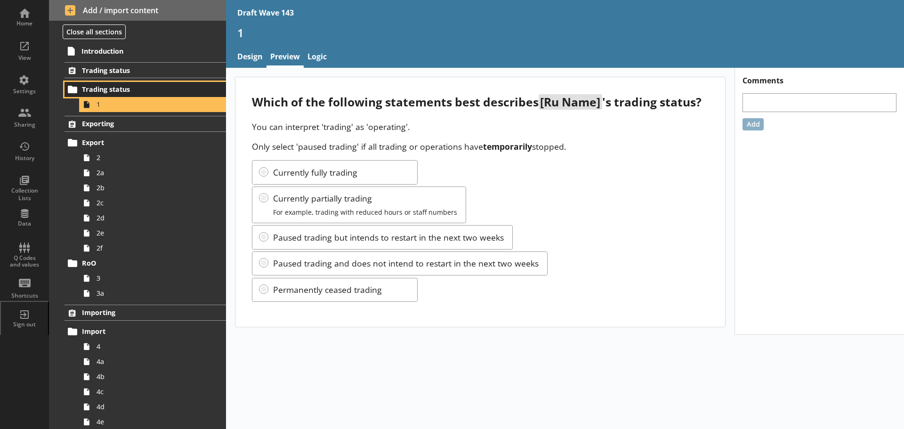
click at [153, 93] on span "Trading status" at bounding box center [140, 89] width 116 height 9
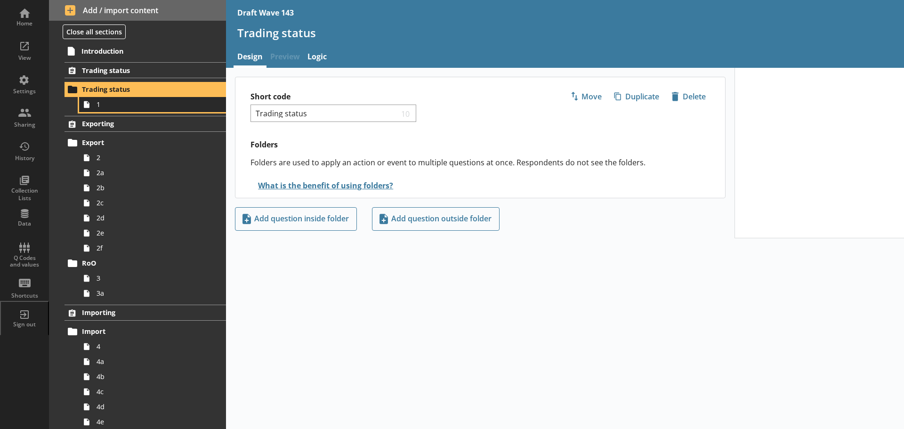
click at [153, 106] on span "1" at bounding box center [149, 104] width 105 height 9
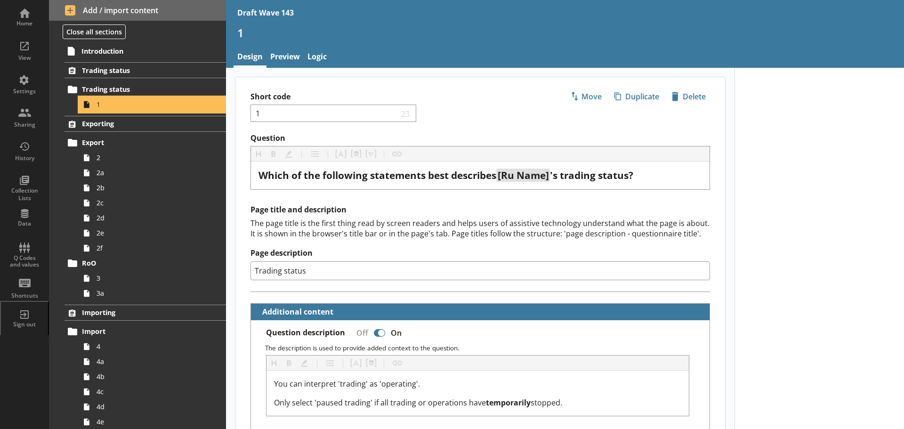
type textarea "x"
click at [282, 55] on link "Preview" at bounding box center [285, 58] width 37 height 20
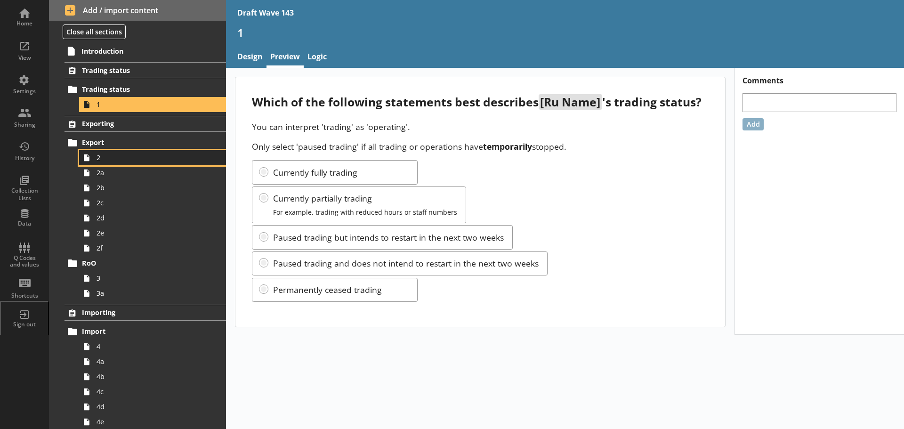
click at [185, 164] on link "2" at bounding box center [152, 157] width 147 height 15
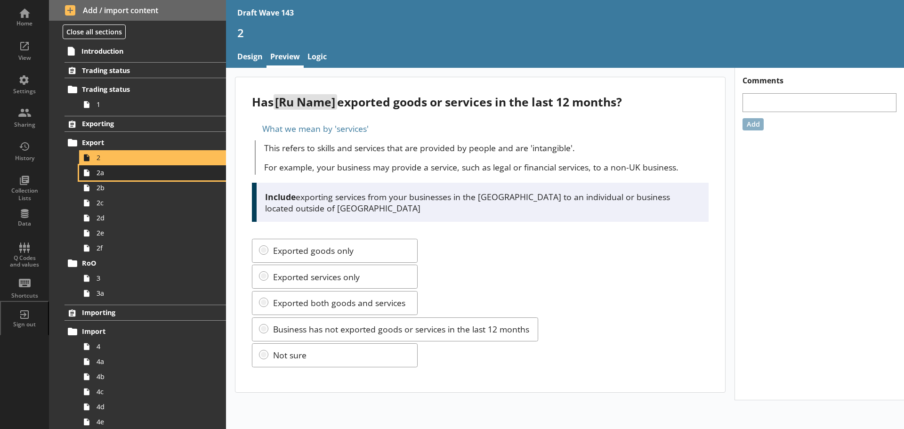
click at [133, 179] on link "2a" at bounding box center [152, 172] width 147 height 15
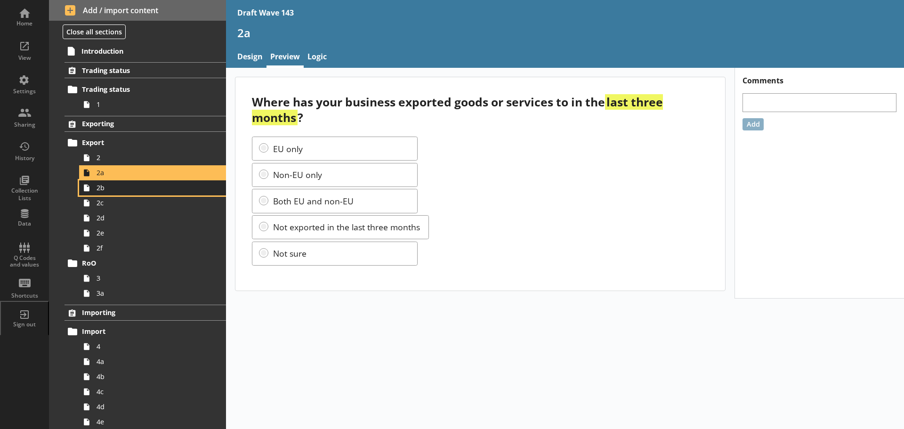
click at [135, 192] on span "2b" at bounding box center [149, 187] width 105 height 9
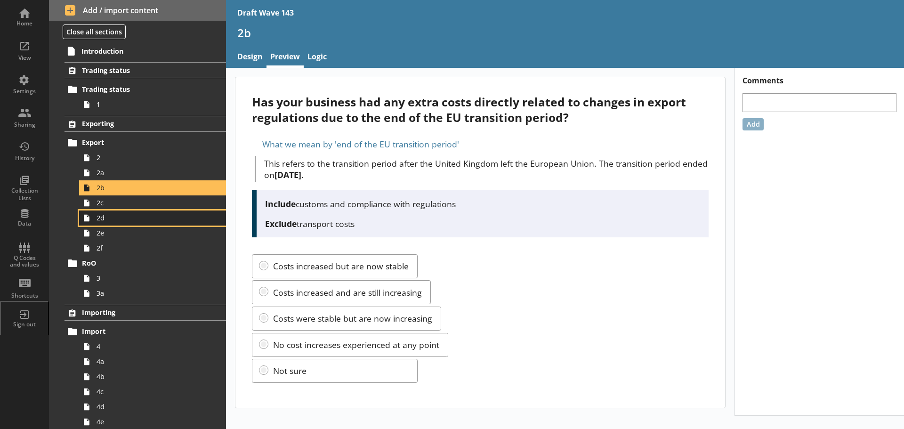
click at [98, 211] on link "2d" at bounding box center [152, 218] width 147 height 15
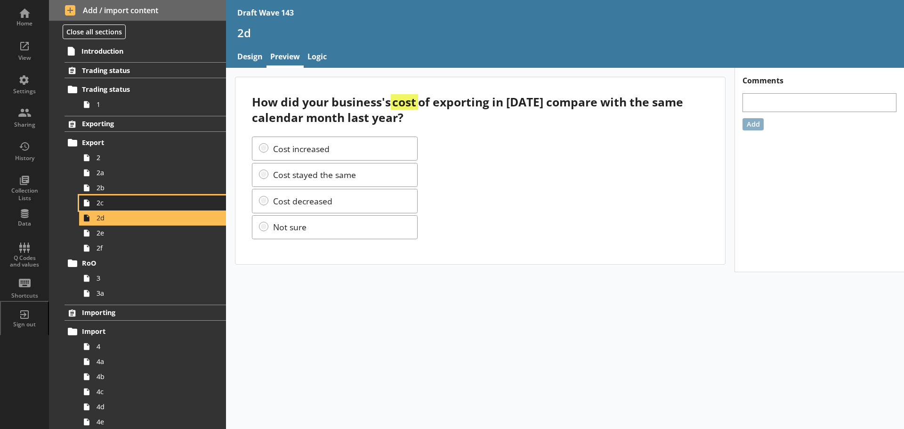
click at [104, 207] on span "2c" at bounding box center [149, 202] width 105 height 9
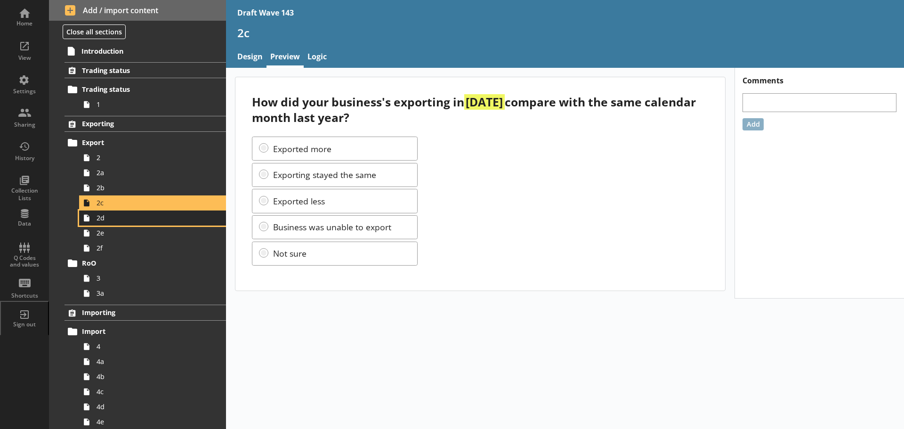
click at [128, 223] on link "2d" at bounding box center [152, 218] width 147 height 15
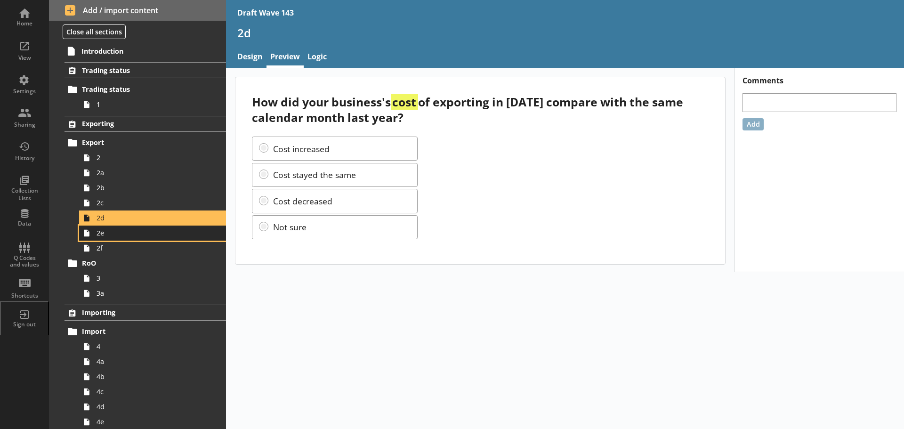
click at [122, 232] on span "2e" at bounding box center [149, 232] width 105 height 9
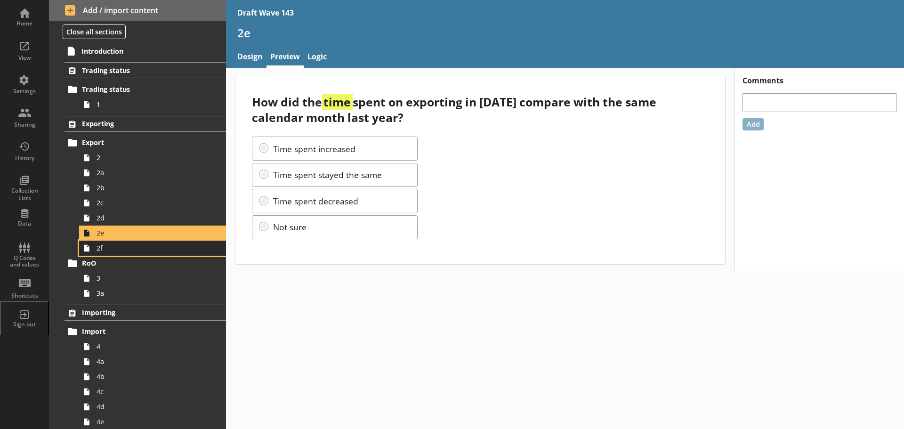
click at [120, 247] on span "2f" at bounding box center [149, 248] width 105 height 9
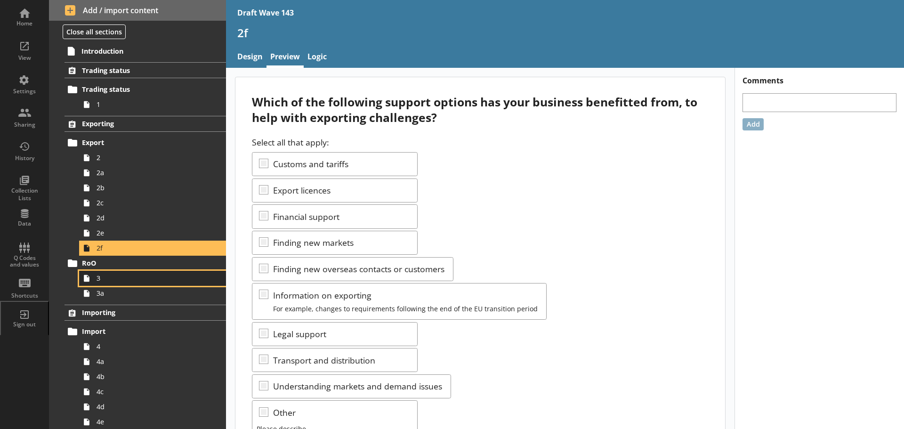
click at [114, 280] on span "3" at bounding box center [149, 278] width 105 height 9
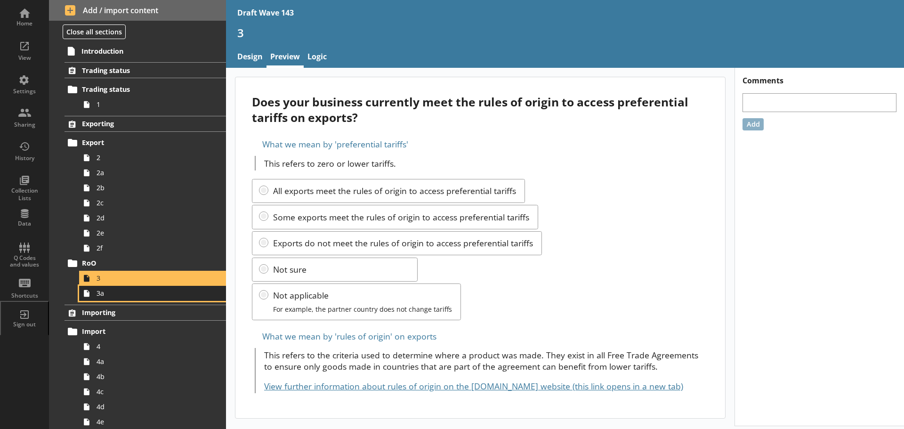
click at [120, 296] on span "3a" at bounding box center [149, 293] width 105 height 9
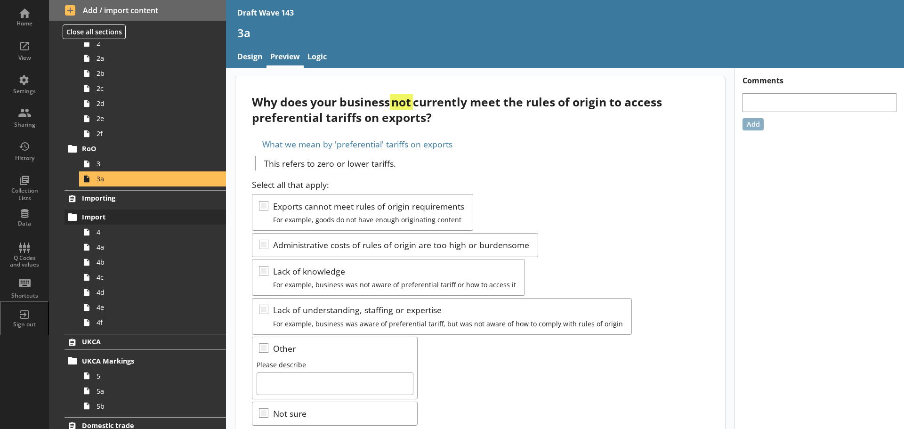
scroll to position [141, 0]
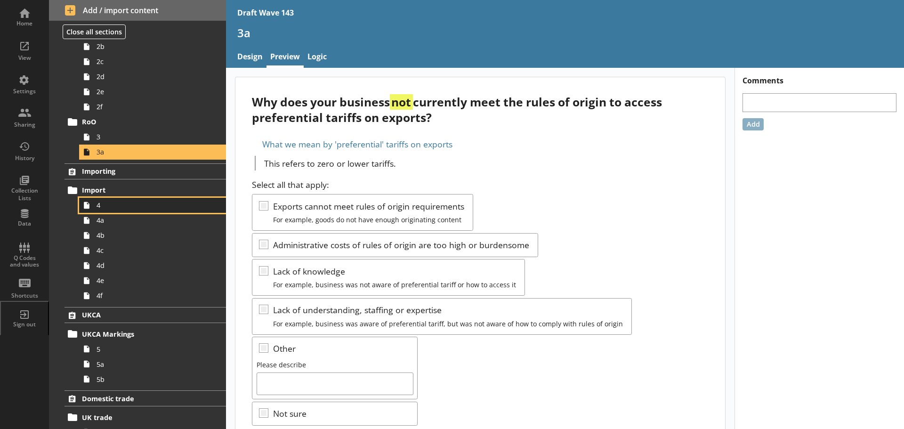
click at [125, 209] on span "4" at bounding box center [149, 205] width 105 height 9
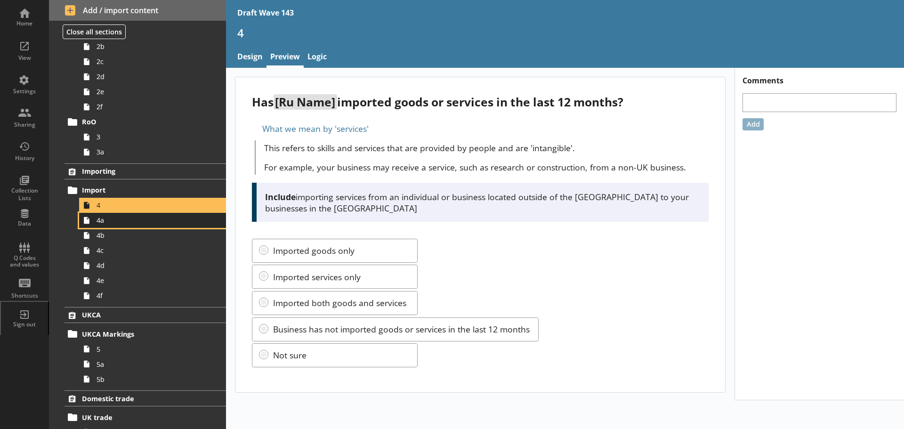
click at [136, 224] on span "4a" at bounding box center [149, 220] width 105 height 9
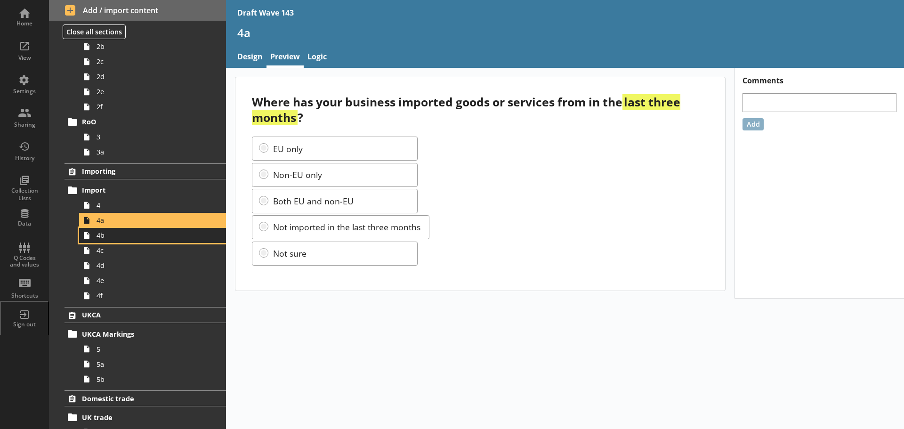
click at [136, 242] on link "4b" at bounding box center [152, 235] width 147 height 15
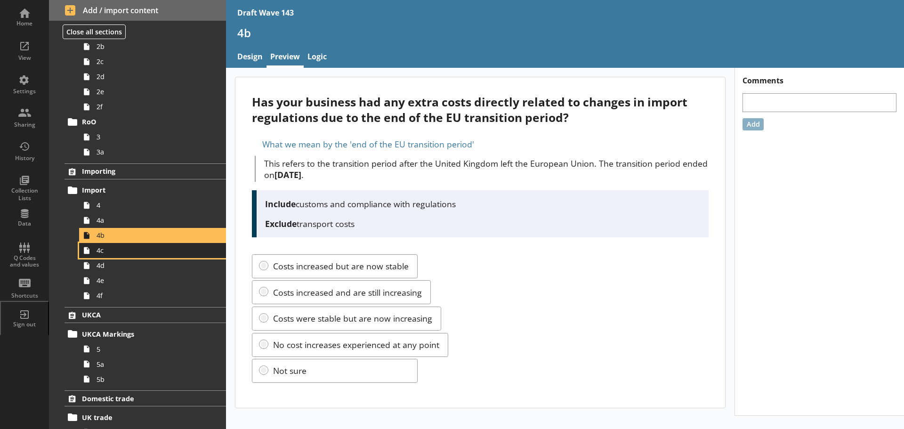
click at [126, 251] on span "4c" at bounding box center [149, 250] width 105 height 9
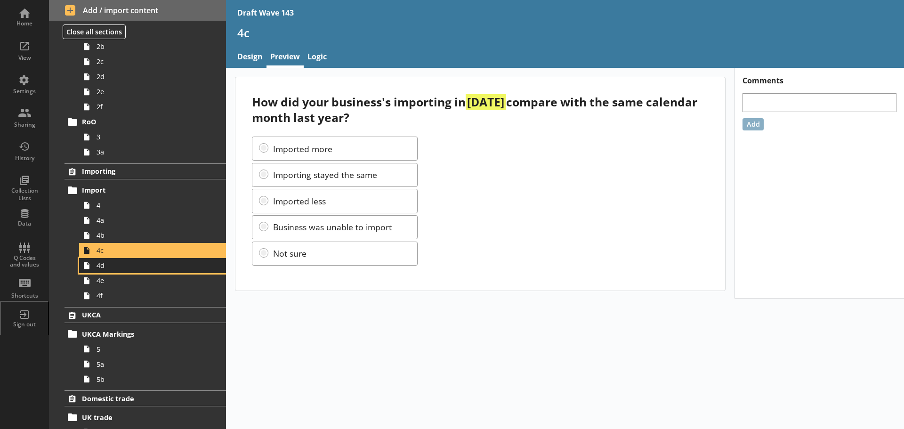
click at [102, 269] on span "4d" at bounding box center [149, 265] width 105 height 9
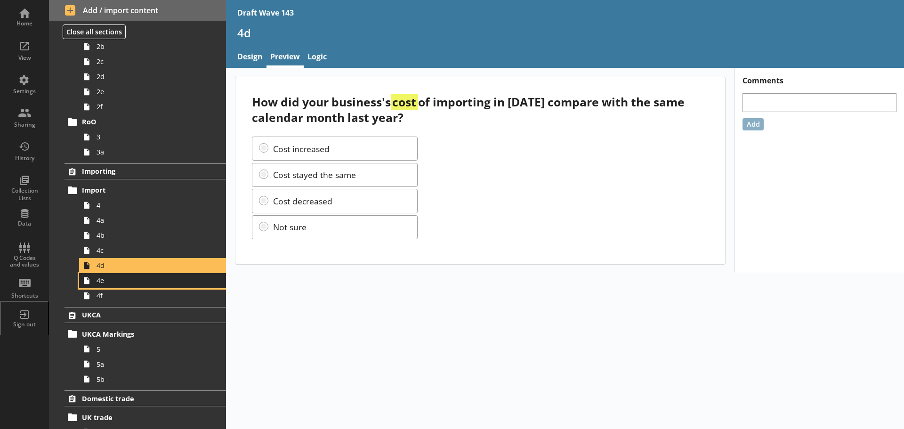
click at [124, 285] on link "4e" at bounding box center [152, 280] width 147 height 15
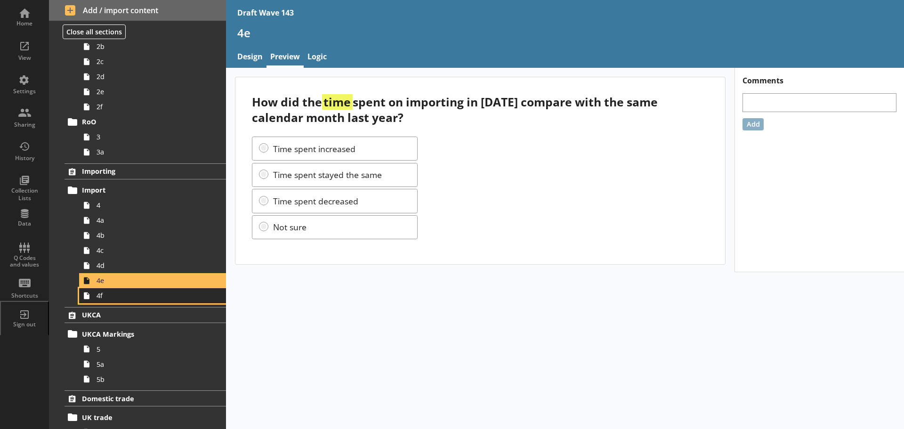
click at [102, 292] on span "4f" at bounding box center [149, 295] width 105 height 9
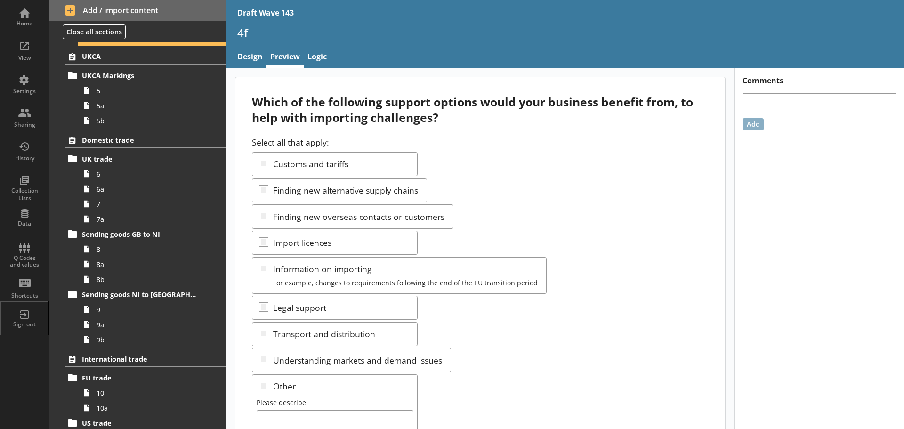
scroll to position [377, 0]
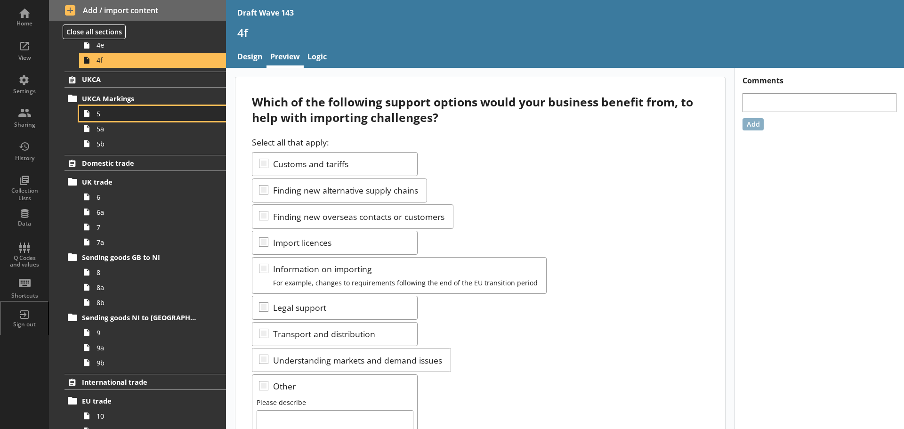
click at [108, 114] on span "5" at bounding box center [149, 113] width 105 height 9
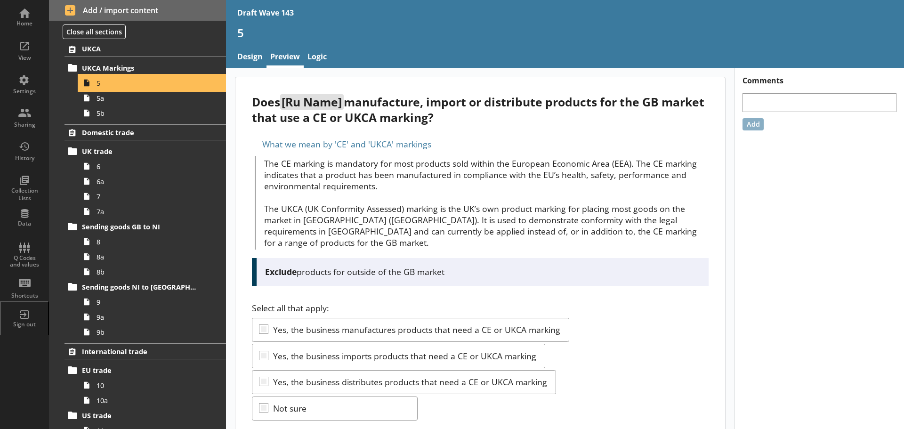
scroll to position [424, 0]
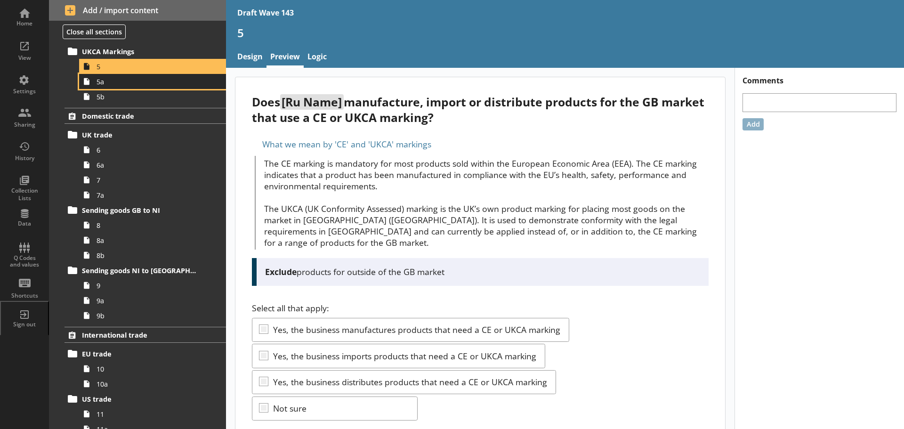
click at [136, 80] on span "5a" at bounding box center [149, 81] width 105 height 9
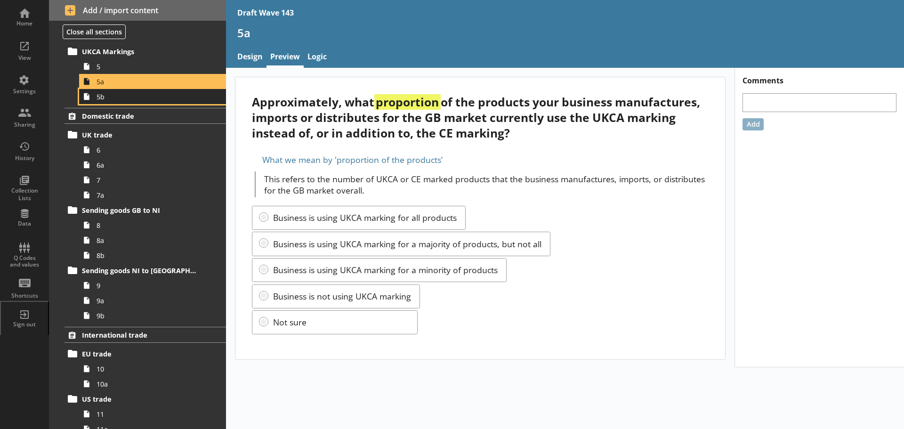
click at [151, 97] on span "5b" at bounding box center [149, 96] width 105 height 9
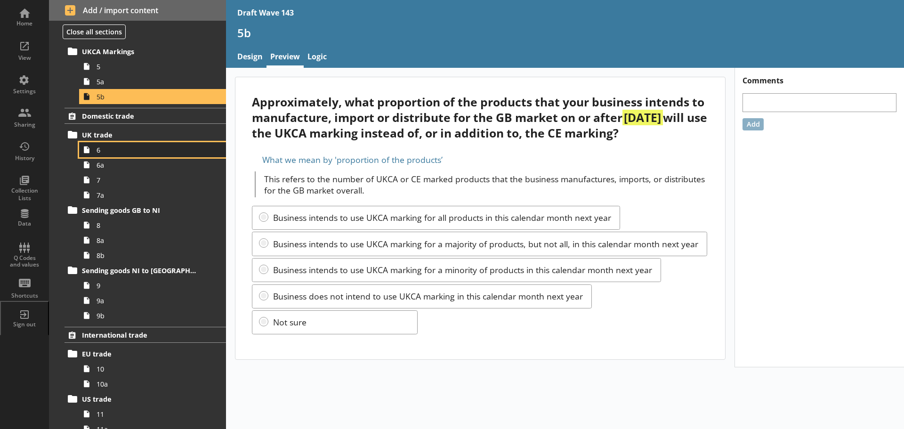
click at [107, 151] on span "6" at bounding box center [149, 150] width 105 height 9
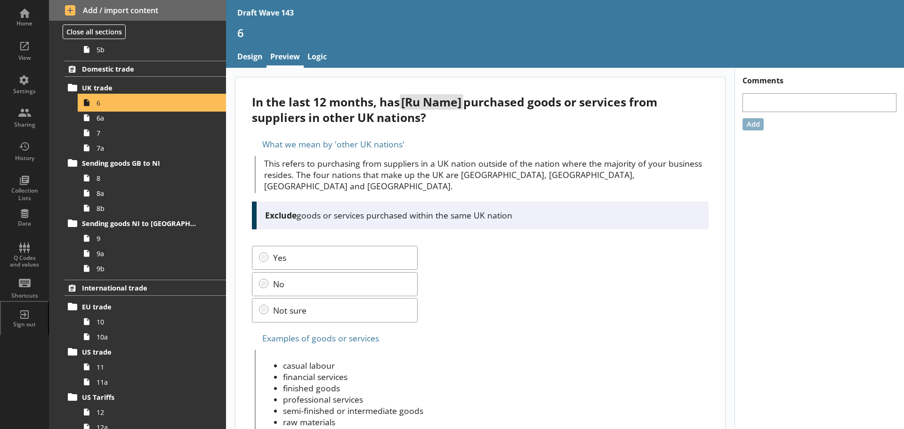
scroll to position [518, 0]
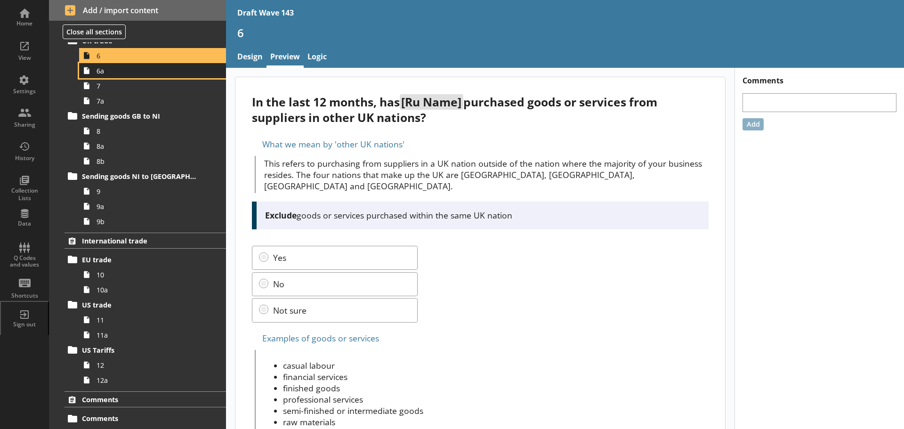
click at [139, 75] on link "6a" at bounding box center [152, 70] width 147 height 15
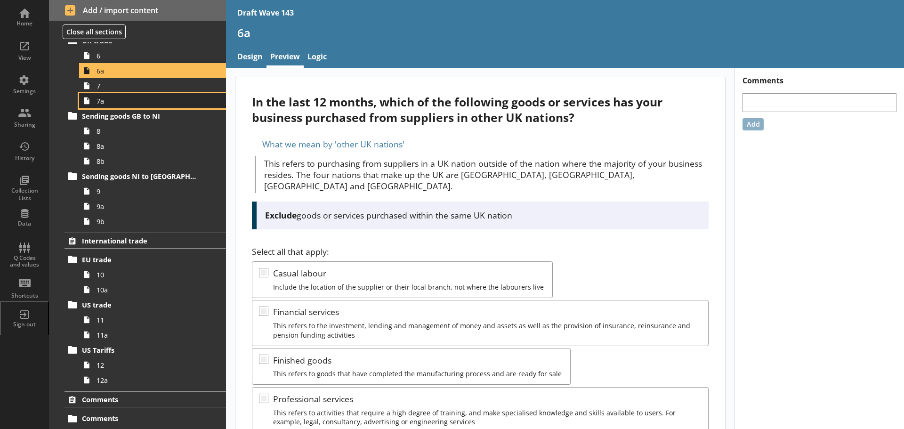
click at [111, 97] on span "7a" at bounding box center [149, 101] width 105 height 9
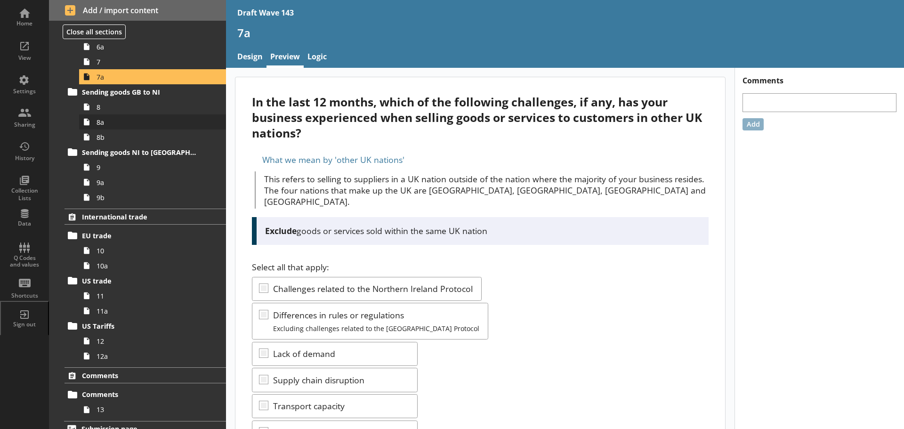
scroll to position [553, 0]
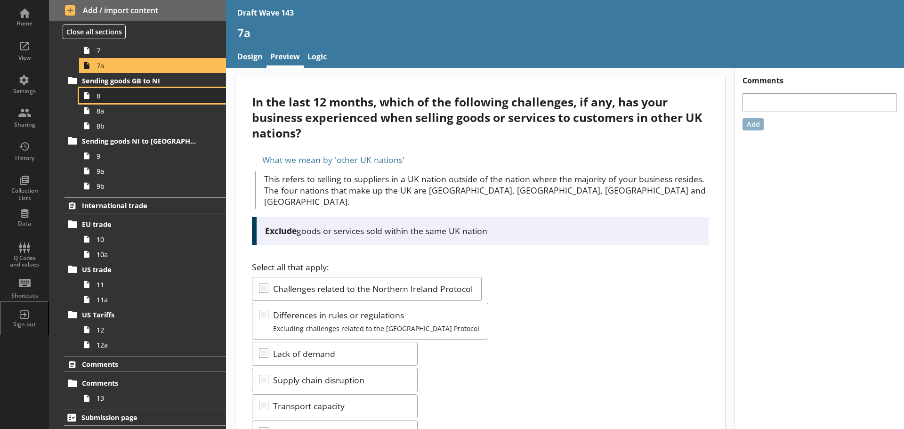
click at [99, 98] on span "8" at bounding box center [149, 95] width 105 height 9
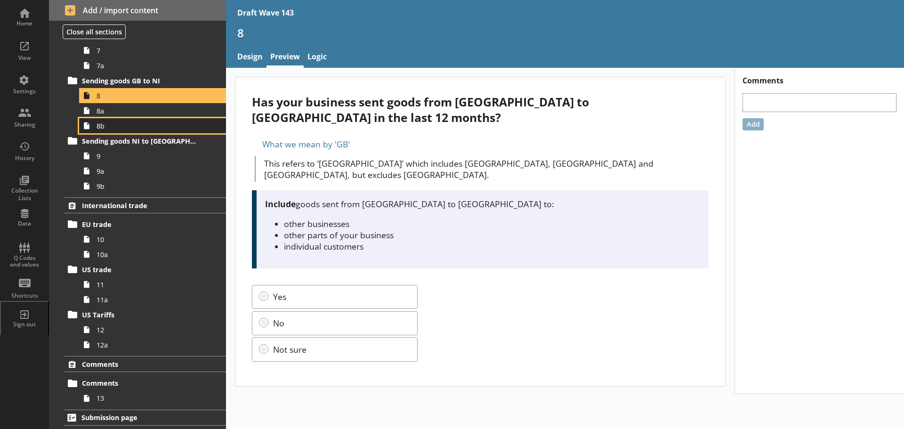
click at [98, 119] on link "8b" at bounding box center [152, 125] width 147 height 15
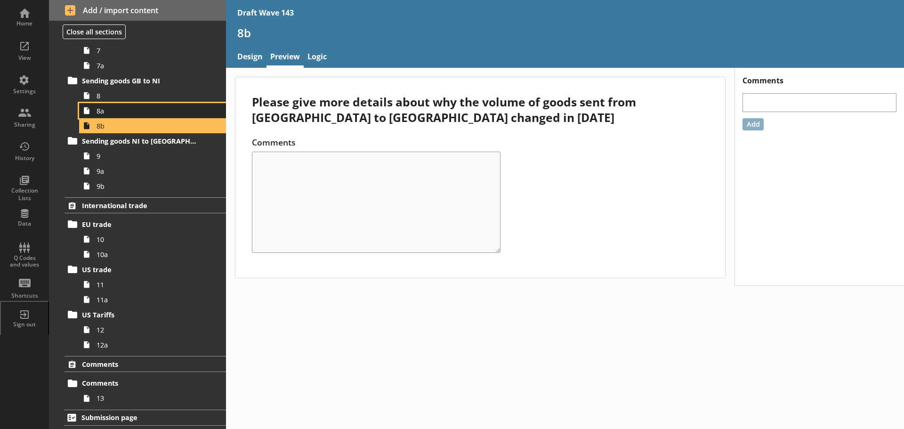
click at [101, 111] on span "8a" at bounding box center [149, 110] width 105 height 9
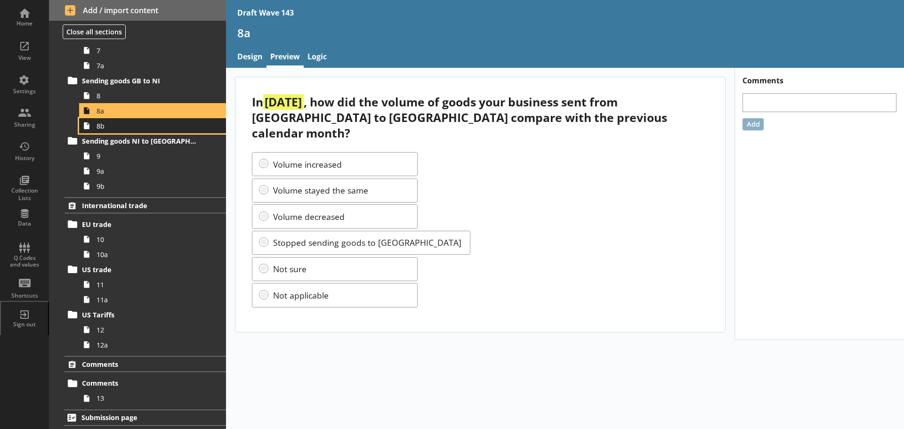
click at [123, 125] on span "8b" at bounding box center [149, 126] width 105 height 9
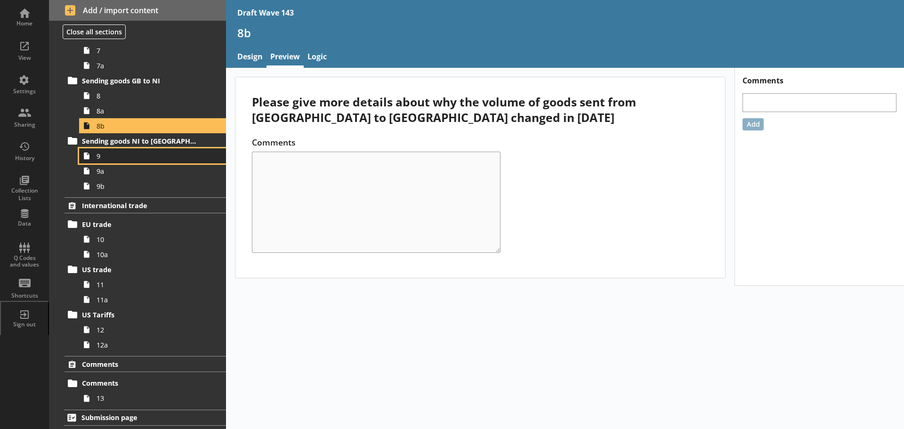
click at [122, 160] on span "9" at bounding box center [149, 156] width 105 height 9
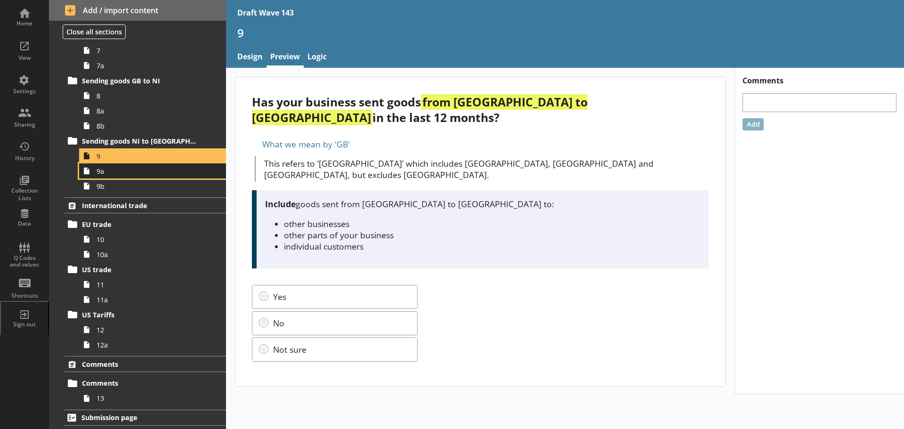
click at [139, 173] on span "9a" at bounding box center [149, 171] width 105 height 9
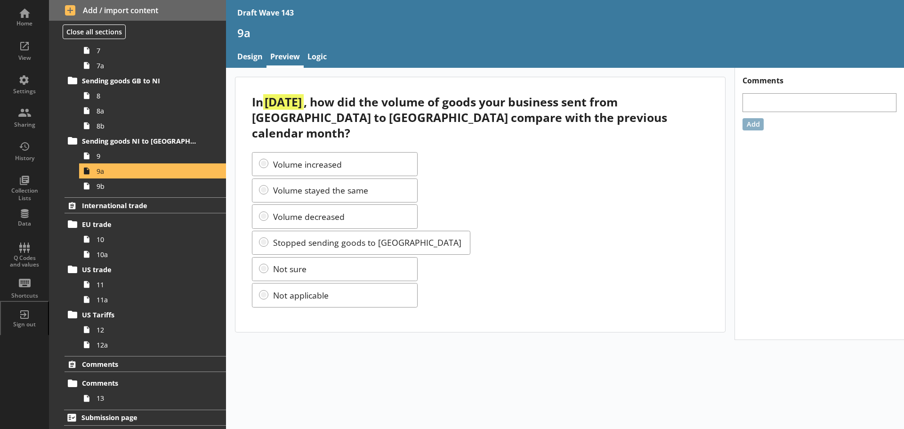
click at [189, 189] on span "9b" at bounding box center [149, 186] width 105 height 9
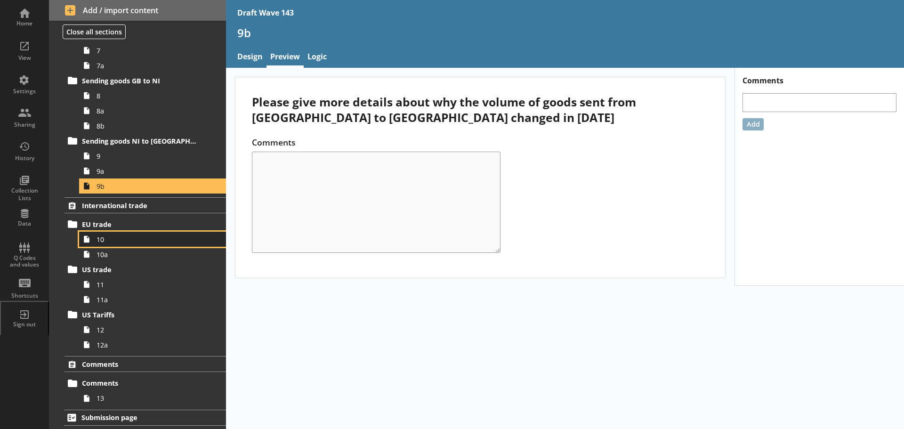
click at [146, 241] on span "10" at bounding box center [149, 239] width 105 height 9
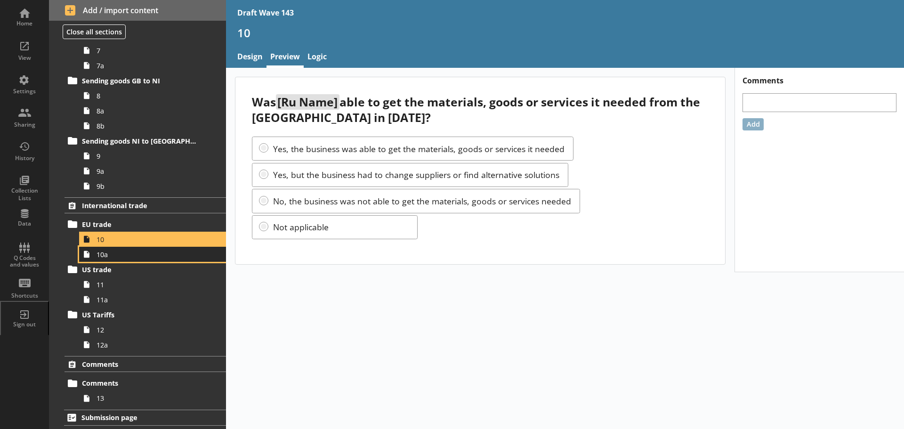
click at [135, 253] on span "10a" at bounding box center [149, 254] width 105 height 9
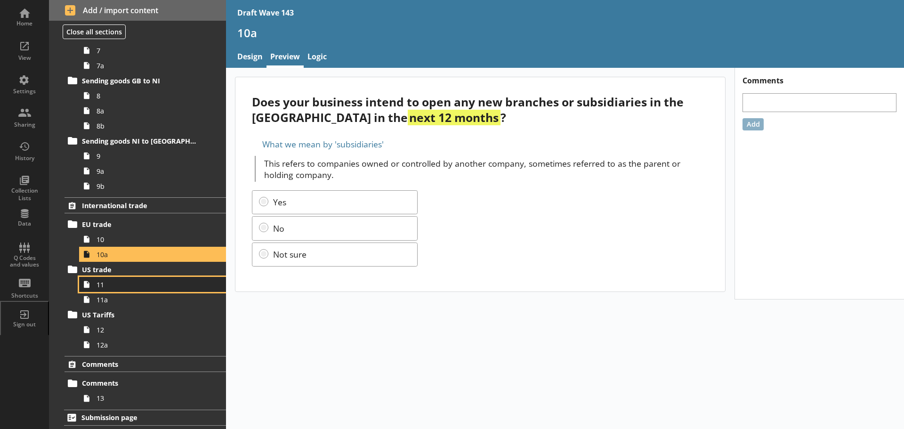
click at [120, 290] on link "11" at bounding box center [152, 284] width 147 height 15
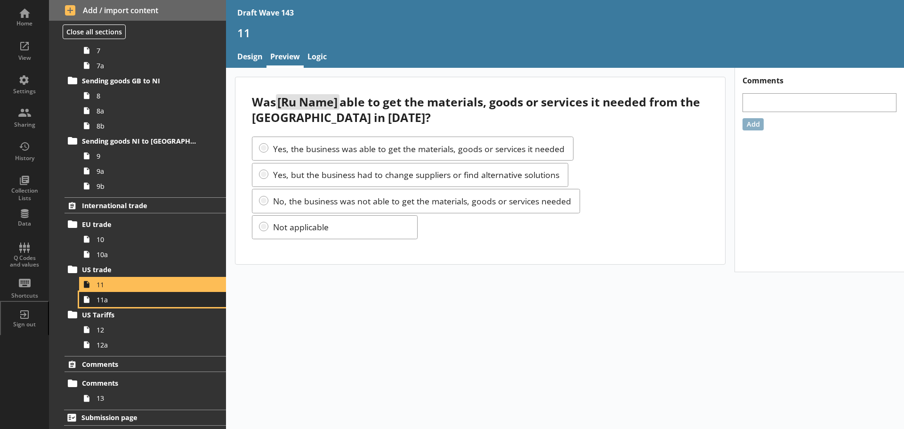
click at [117, 298] on span "11a" at bounding box center [149, 299] width 105 height 9
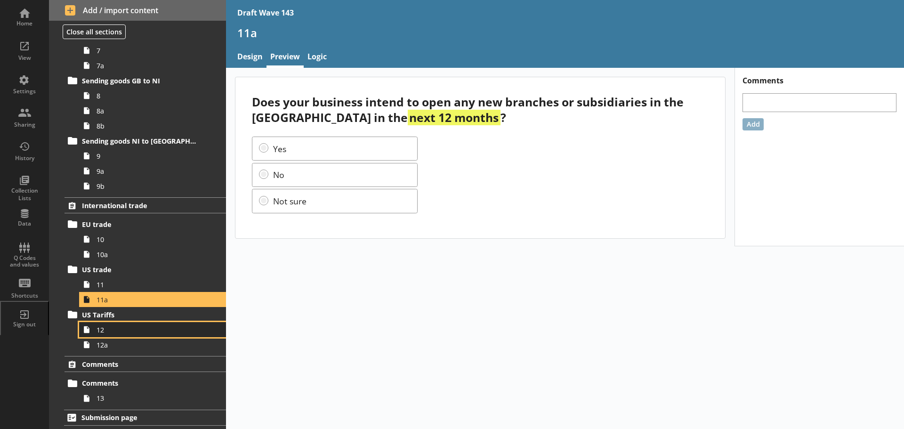
click at [136, 336] on link "12" at bounding box center [152, 329] width 147 height 15
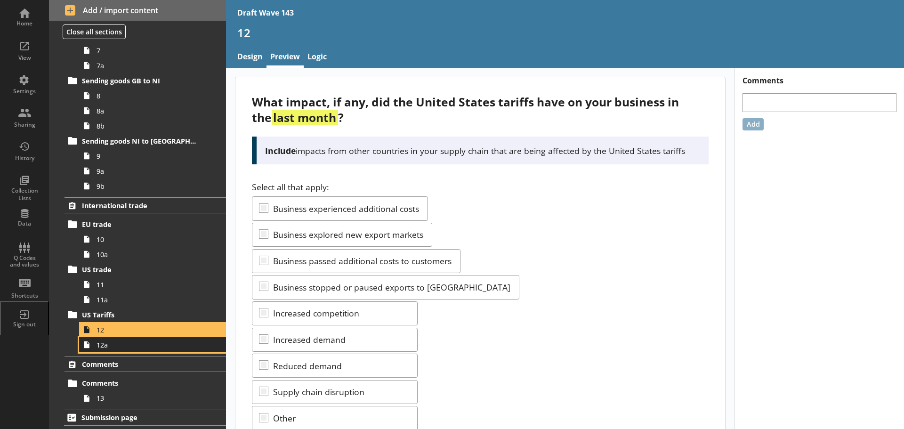
click at [124, 347] on span "12a" at bounding box center [149, 345] width 105 height 9
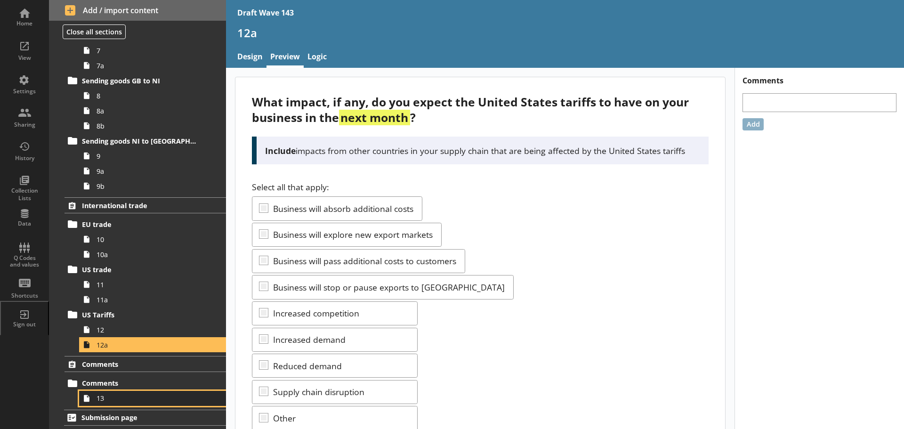
click at [123, 400] on span "13" at bounding box center [149, 398] width 105 height 9
